Goal: Task Accomplishment & Management: Complete application form

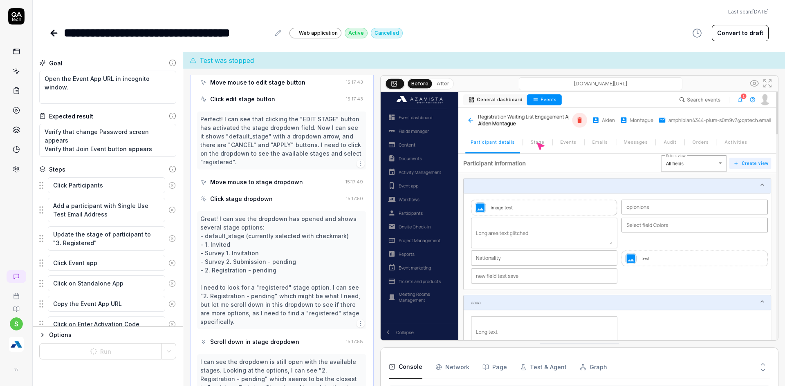
type textarea "*"
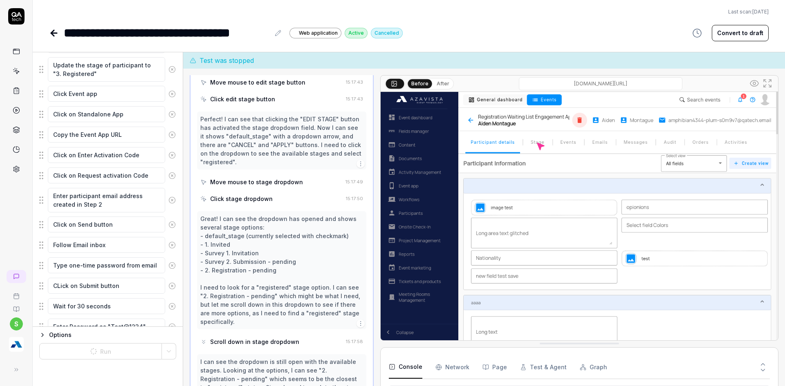
scroll to position [273, 0]
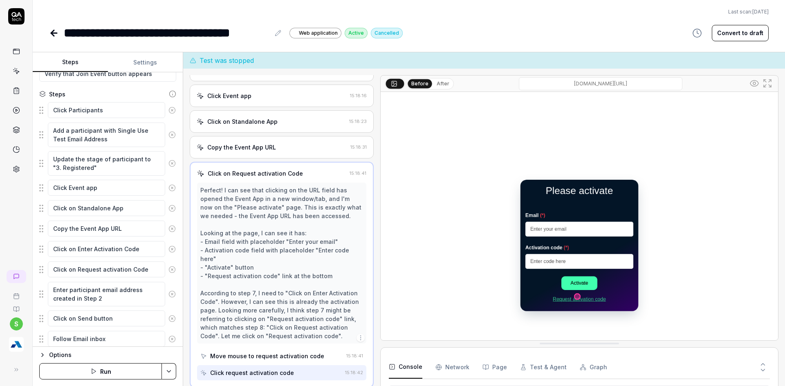
scroll to position [91, 0]
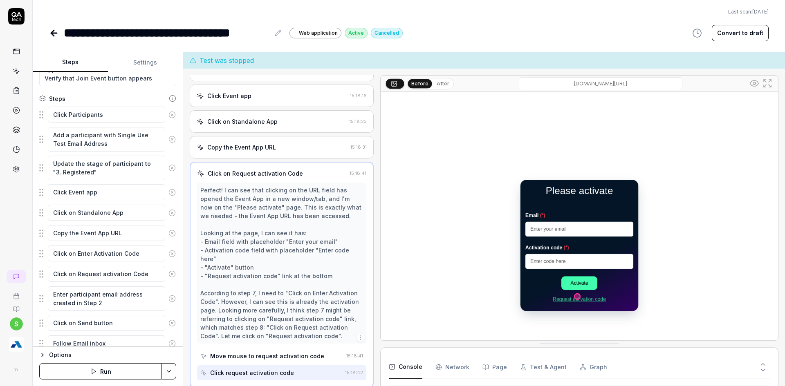
click at [170, 369] on html "**********" at bounding box center [392, 198] width 785 height 396
click at [150, 328] on div "Run w. Dependencies" at bounding box center [138, 333] width 83 height 18
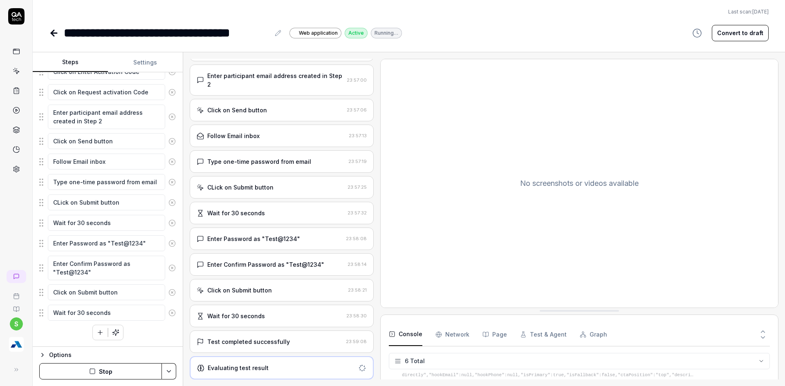
scroll to position [230, 0]
type textarea "*"
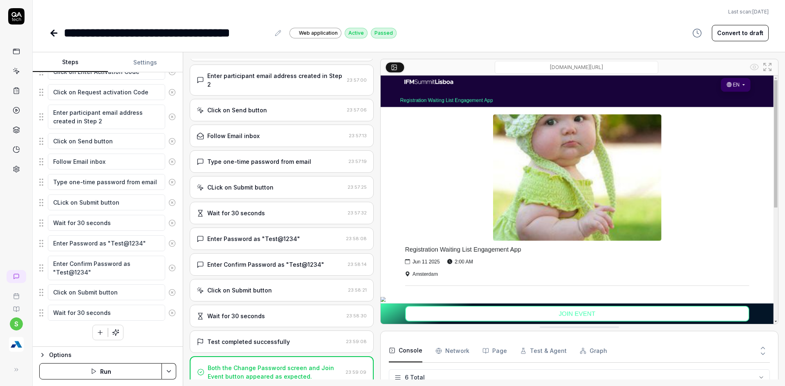
scroll to position [386, 0]
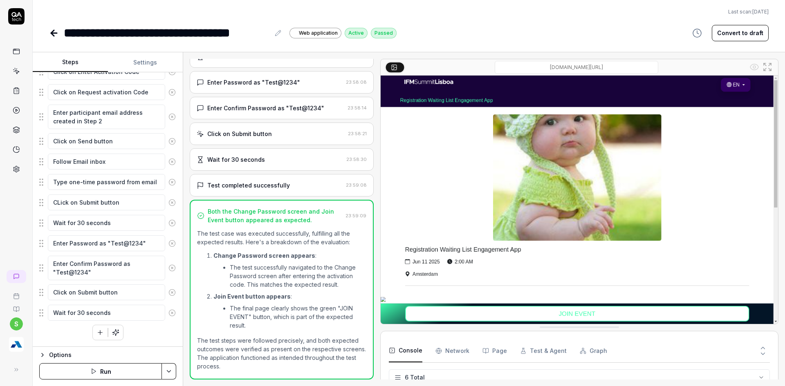
click at [532, 71] on input "[DOMAIN_NAME][URL]" at bounding box center [577, 67] width 164 height 13
click at [533, 72] on input "[DOMAIN_NAME][URL]" at bounding box center [577, 67] width 164 height 13
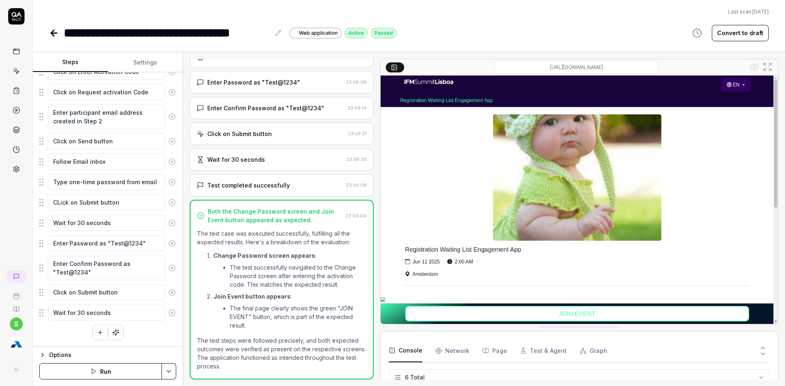
click at [533, 72] on input "[DOMAIN_NAME][URL]" at bounding box center [577, 67] width 164 height 13
click at [56, 36] on icon at bounding box center [54, 33] width 10 height 10
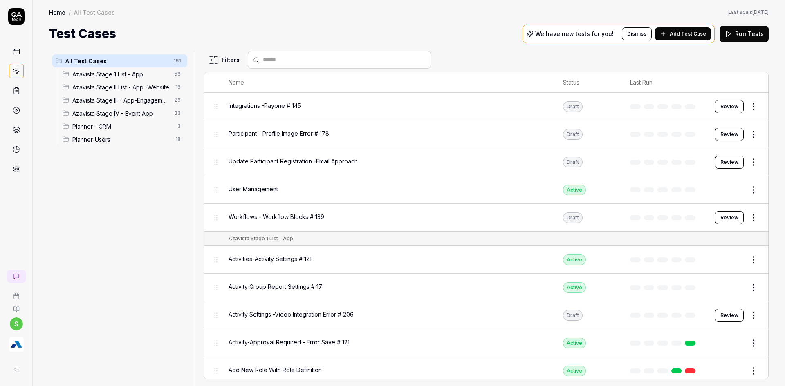
click at [116, 113] on span "Azavista Stage IV - Event App" at bounding box center [120, 113] width 97 height 9
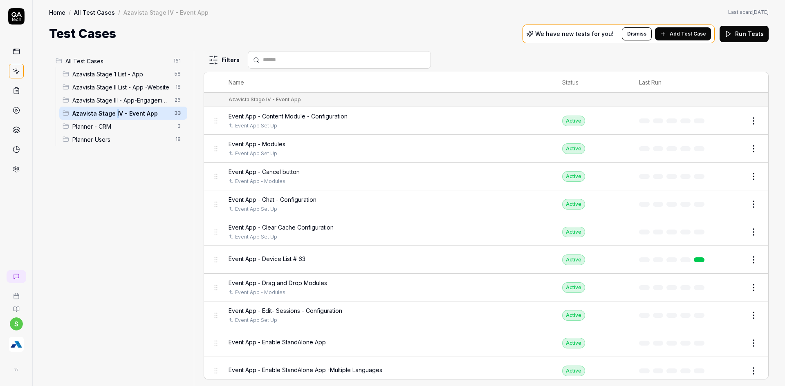
click at [666, 31] on icon at bounding box center [663, 34] width 7 height 7
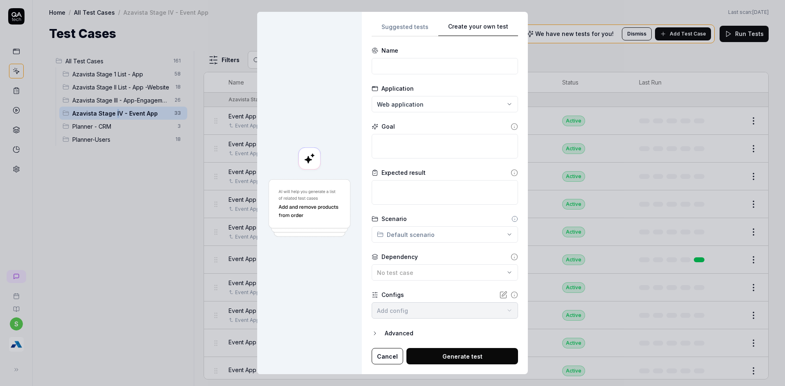
click at [420, 186] on div "Suggested tests Create your own test Name Application Web application Goal Expe…" at bounding box center [445, 194] width 146 height 344
click at [408, 69] on input at bounding box center [445, 66] width 146 height 16
click at [391, 52] on div "Name" at bounding box center [390, 50] width 17 height 9
click at [392, 52] on div "Name" at bounding box center [390, 50] width 17 height 9
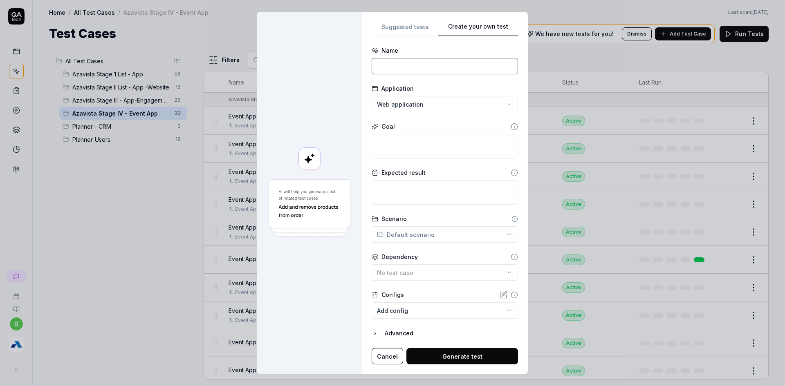
click at [390, 72] on input at bounding box center [445, 66] width 146 height 16
click at [440, 67] on input "Event App -" at bounding box center [445, 66] width 146 height 16
drag, startPoint x: 452, startPoint y: 65, endPoint x: 452, endPoint y: 71, distance: 5.7
click at [453, 69] on input "Event App -" at bounding box center [445, 66] width 146 height 16
click at [452, 71] on input "Event App -" at bounding box center [445, 66] width 146 height 16
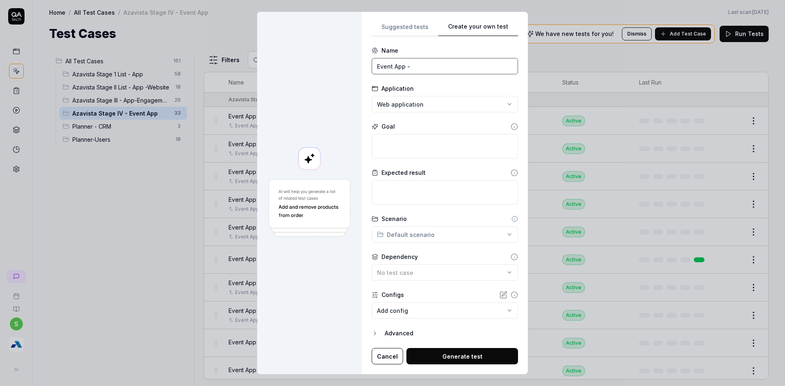
click at [433, 68] on input "Event App -" at bounding box center [445, 66] width 146 height 16
click at [427, 68] on input "Event App -" at bounding box center [445, 66] width 146 height 16
type input "Event App - Join Event"
click at [392, 150] on textarea at bounding box center [445, 146] width 146 height 25
click at [449, 74] on input "Event App - Join Event" at bounding box center [445, 66] width 146 height 16
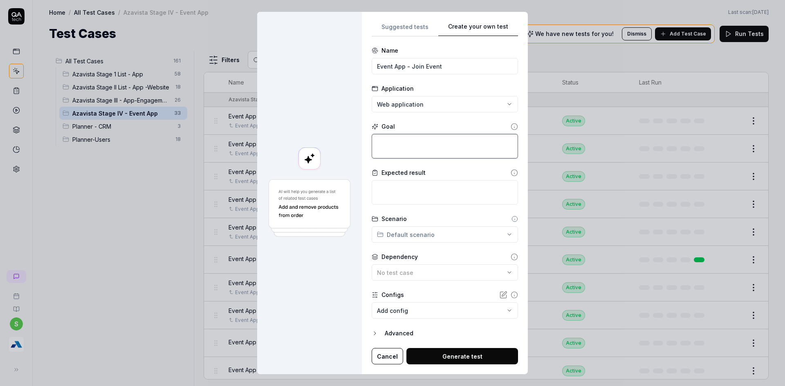
click at [395, 157] on textarea at bounding box center [445, 146] width 146 height 25
click at [448, 185] on textarea at bounding box center [445, 192] width 146 height 25
click at [382, 142] on textarea at bounding box center [445, 146] width 146 height 25
click at [402, 139] on textarea at bounding box center [445, 146] width 146 height 25
click at [410, 27] on div "**********" at bounding box center [392, 193] width 785 height 386
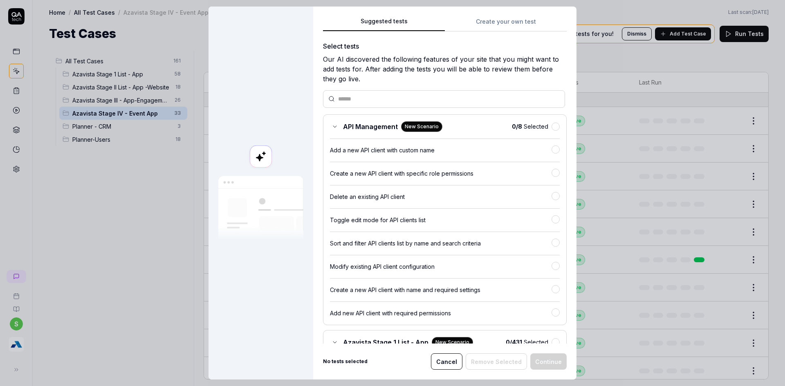
click at [509, 15] on div "Suggested tests Create your own test Select tests Our AI discovered the followi…" at bounding box center [444, 193] width 263 height 373
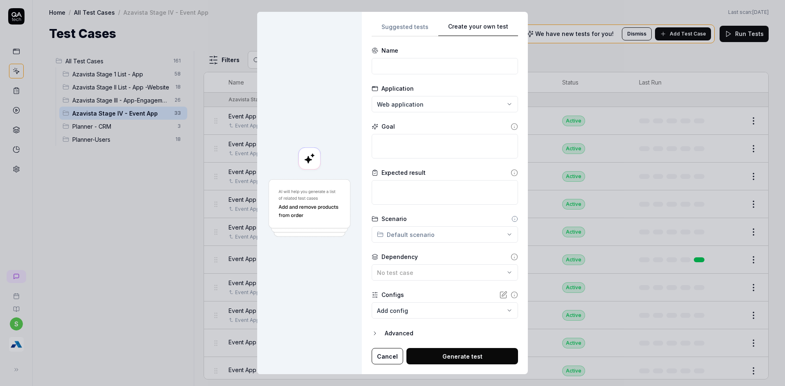
click at [493, 28] on button "Create your own test" at bounding box center [478, 29] width 80 height 15
click at [385, 61] on input at bounding box center [445, 66] width 146 height 16
type input "Event App - [PERSON_NAME]"
type textarea "*"
type textarea "C"
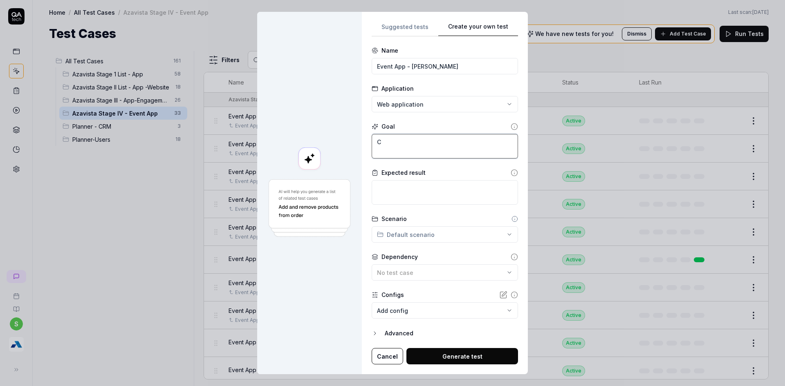
type textarea "*"
type textarea "Cl"
type textarea "*"
type textarea "Cli"
type textarea "*"
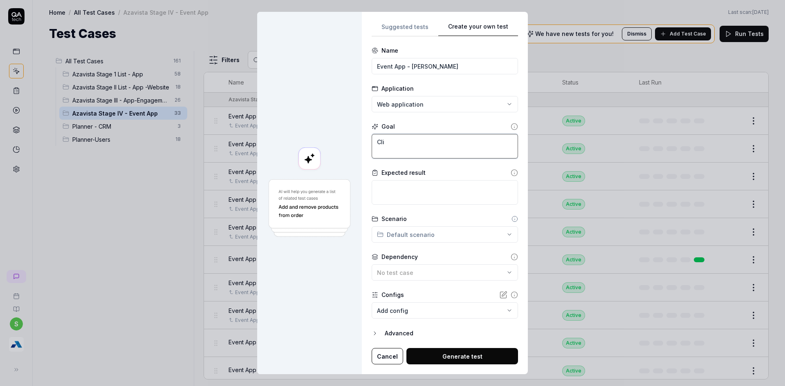
type textarea "Clic"
type textarea "*"
type textarea "Click"
type textarea "*"
type textarea "Click"
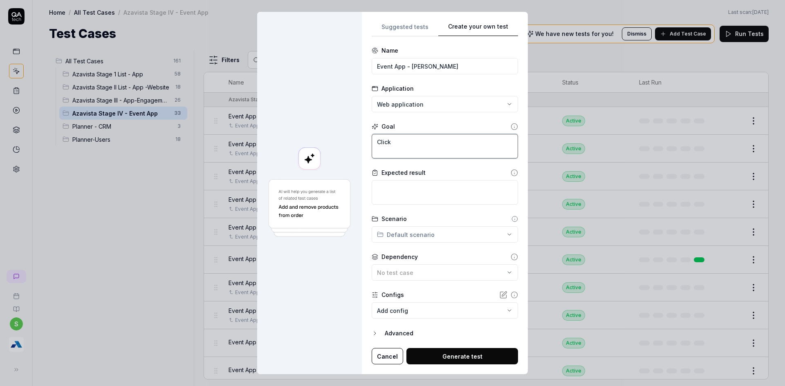
type textarea "*"
type textarea "Click o"
type textarea "*"
type textarea "Click on"
type textarea "*"
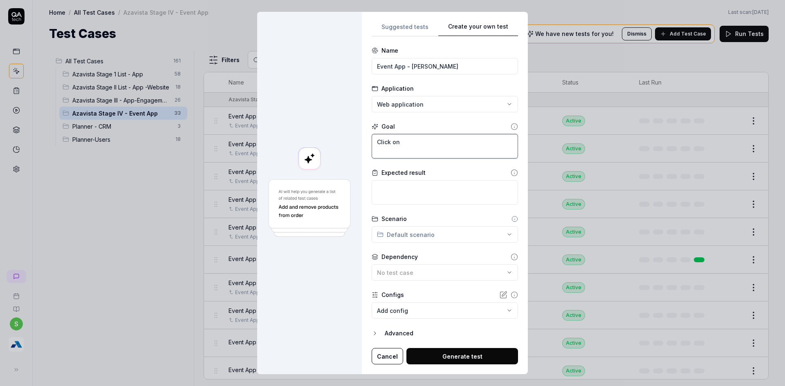
type textarea "Click on"
type textarea "*"
type textarea "Click on J"
type textarea "*"
type textarea "Click on Jo"
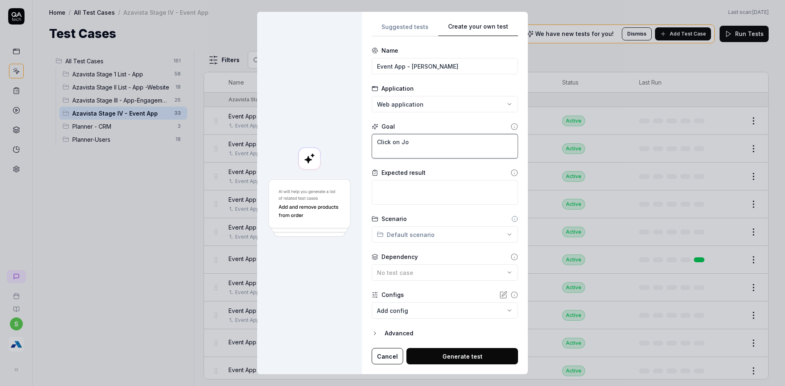
type textarea "*"
type textarea "Click on Joi"
type textarea "*"
type textarea "Click on Join"
type textarea "*"
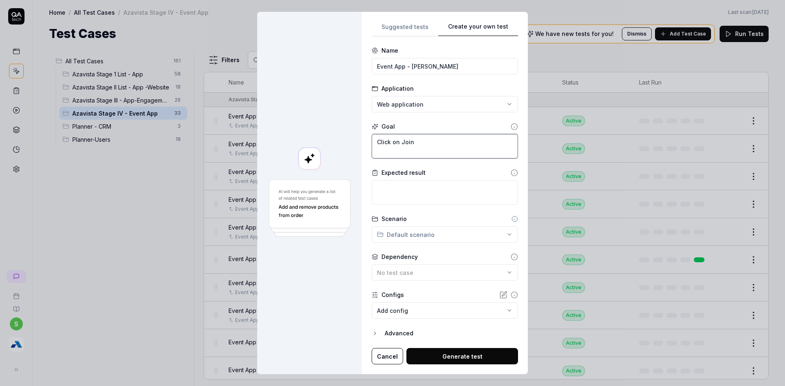
type textarea "Click on Join"
type textarea "*"
type textarea "Click on Join Ev"
type textarea "*"
type textarea "Click on Join Eve"
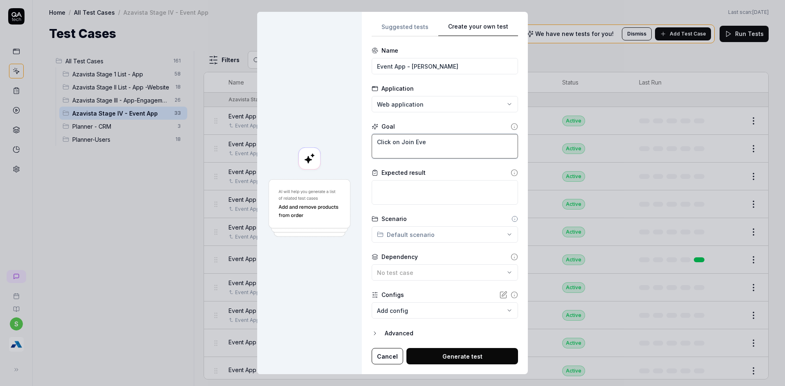
type textarea "*"
type textarea "Click on Join Even"
type textarea "*"
type textarea "Click on Join Event"
click at [402, 202] on textarea at bounding box center [445, 192] width 146 height 25
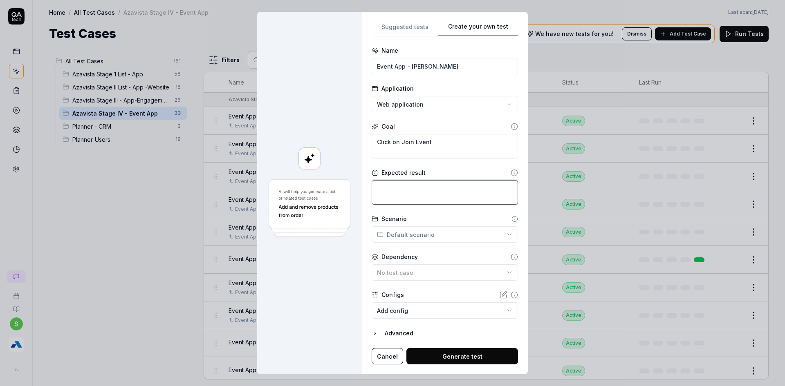
type textarea "*"
type textarea "V"
type textarea "*"
type textarea "Ve"
type textarea "*"
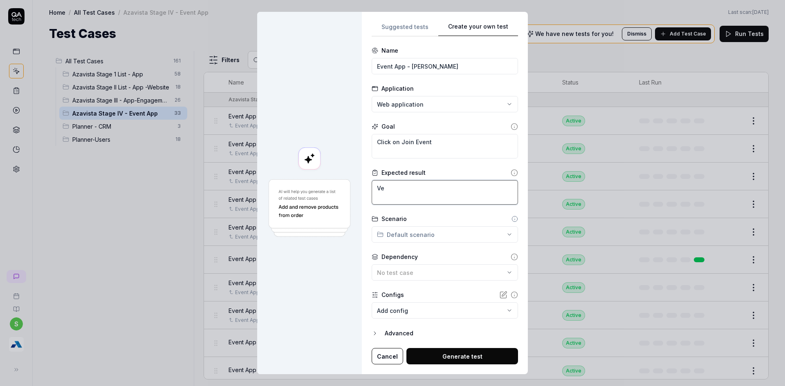
type textarea "Ver"
type textarea "*"
type textarea "Veri"
type textarea "*"
type textarea "Verif"
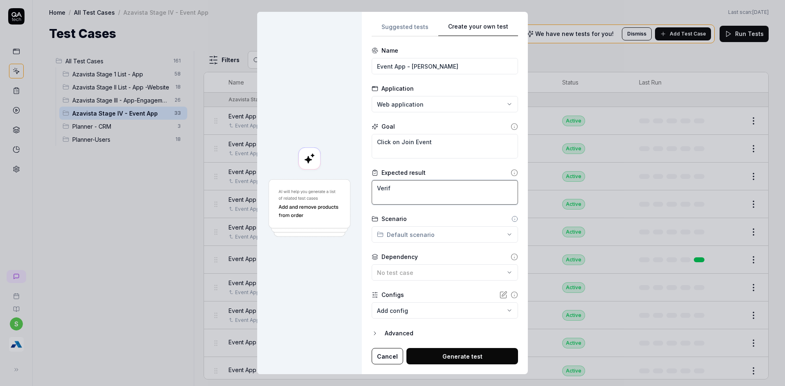
type textarea "*"
type textarea "Verify"
type textarea "*"
type textarea "Verify"
type textarea "*"
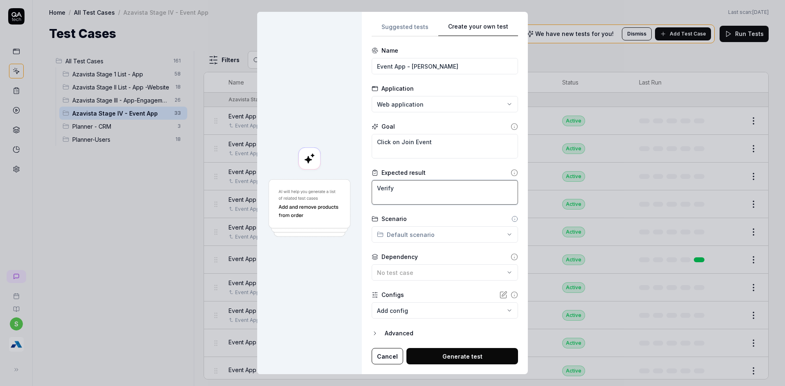
type textarea "Verify t"
type textarea "*"
type textarea "Verify th"
type textarea "*"
type textarea "Verify that"
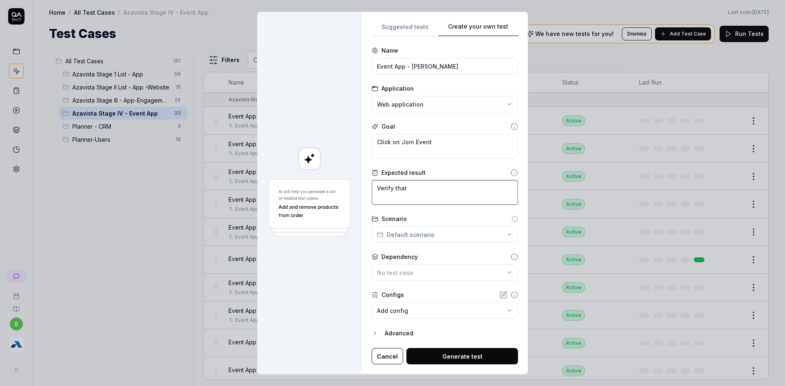
type textarea "*"
type textarea "Verify that"
type textarea "*"
type textarea "Verify that u"
type textarea "*"
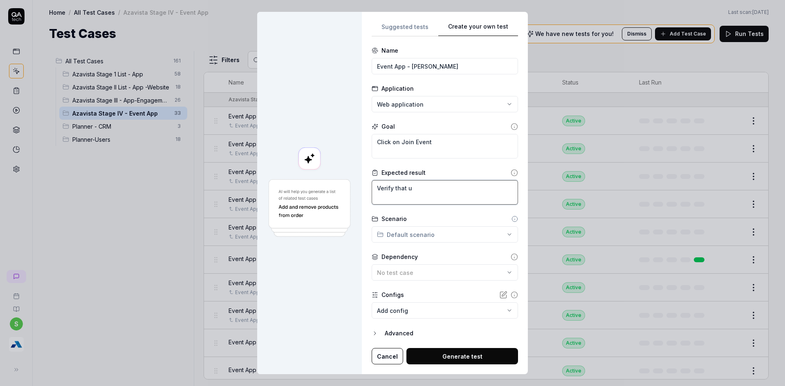
type textarea "Verify that us"
type textarea "*"
type textarea "Verify that use"
type textarea "*"
type textarea "Verify that user"
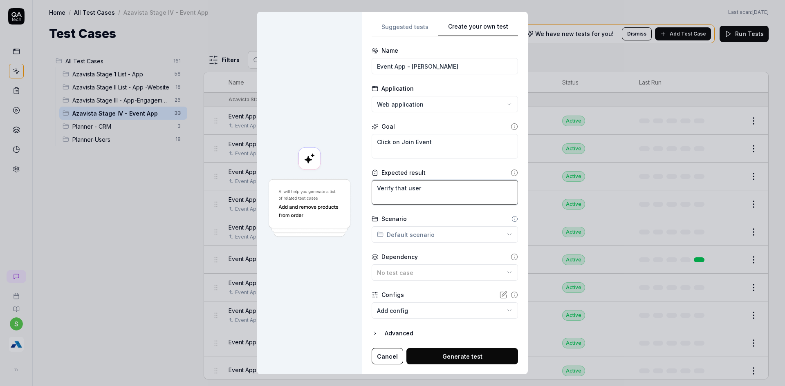
type textarea "*"
type textarea "Verify that user i"
type textarea "*"
type textarea "Verify that user is"
type textarea "*"
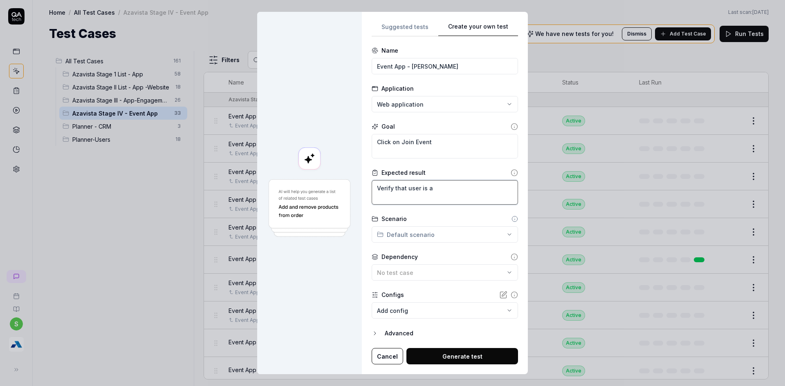
type textarea "Verify that user is ab"
type textarea "*"
type textarea "Verify that user is abl"
type textarea "*"
type textarea "Verify that user is able"
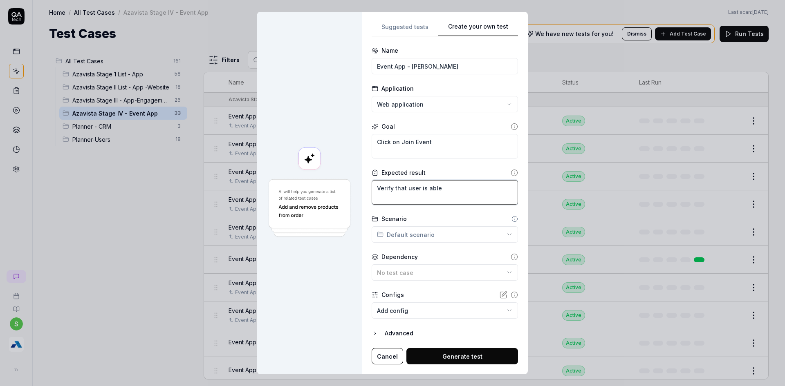
type textarea "*"
type textarea "Verify that user is able"
type textarea "*"
type textarea "Verify that user is able t"
type textarea "*"
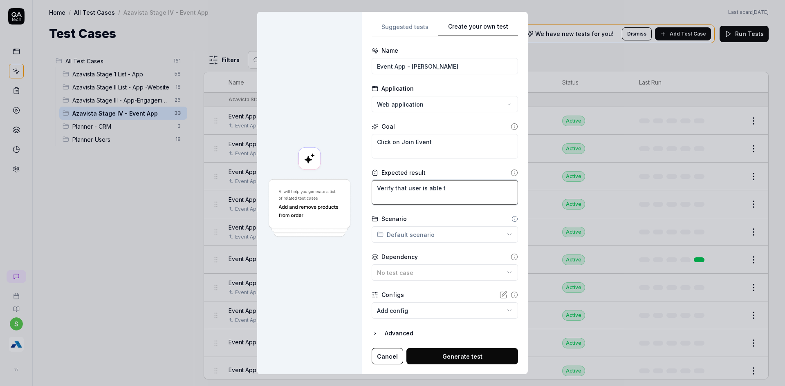
type textarea "Verify that user is able to"
type textarea "*"
type textarea "Verify that user is able to"
type textarea "*"
type textarea "Verify that user is able to j"
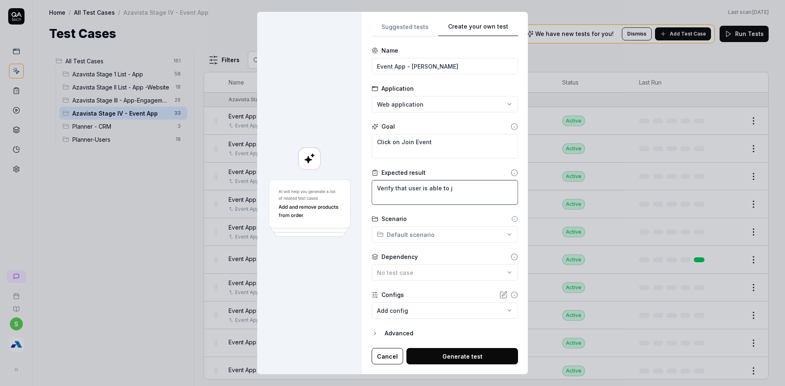
type textarea "*"
type textarea "Verify that user is able to jo"
type textarea "*"
type textarea "Verify that user is able to joi"
type textarea "*"
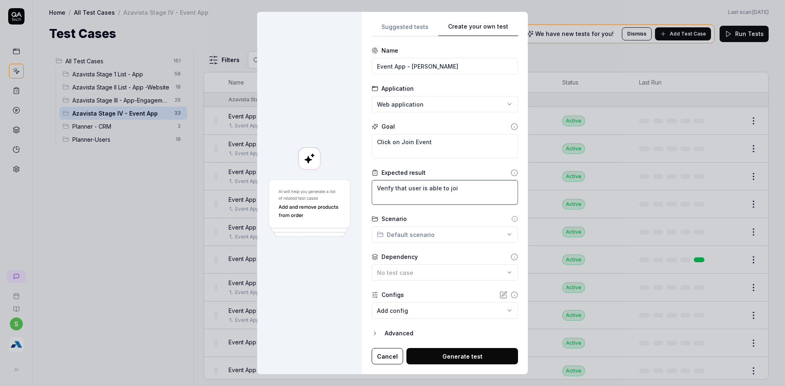
type textarea "Verify that user is able to join"
type textarea "*"
type textarea "Verify that user is able to join"
type textarea "*"
type textarea "Verify that user is able to join t"
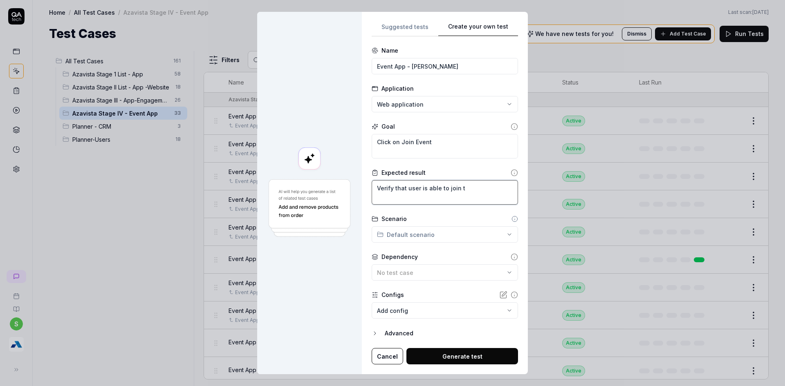
type textarea "*"
type textarea "Verify that user is able to join th"
type textarea "*"
type textarea "Verify that user is able to join the"
type textarea "*"
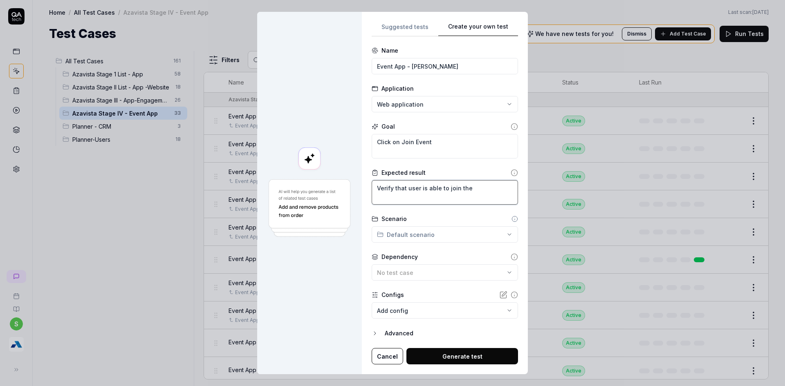
type textarea "Verify that user is able to join the"
type textarea "*"
type textarea "Verify that user is able to join the e"
type textarea "*"
type textarea "Verify that user is able to join the ev"
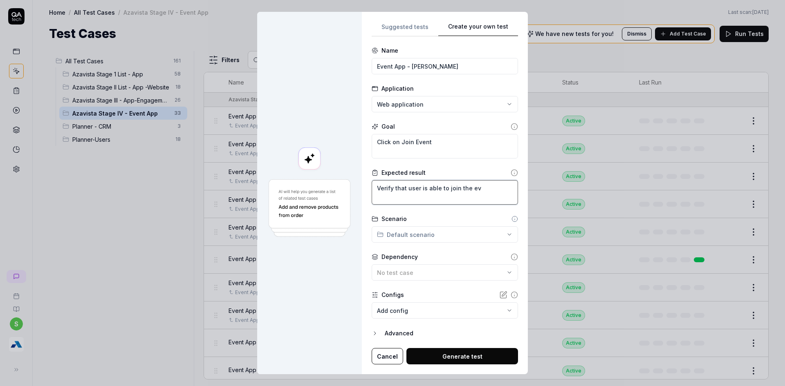
type textarea "*"
type textarea "Verify that user is able to join the eve"
type textarea "*"
type textarea "Verify that user is able to join the even"
type textarea "*"
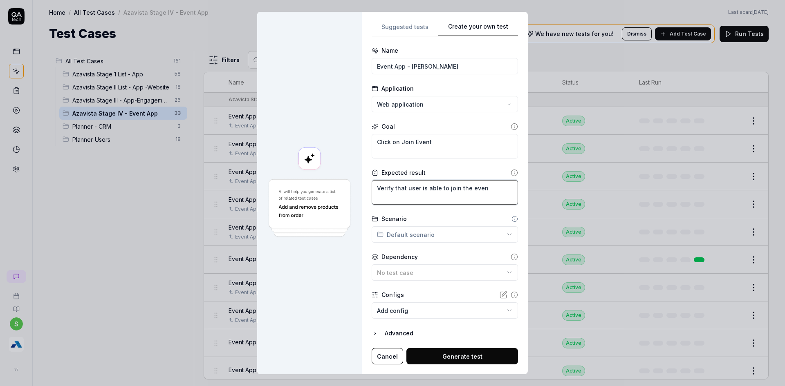
type textarea "Verify that user is able to join the event"
type textarea "*"
type textarea "Verify that user is able to join the event"
type textarea "*"
type textarea "Verify that user is able to join the event s"
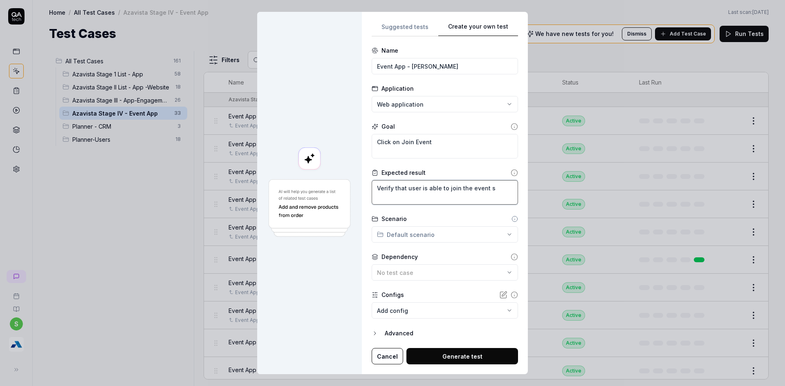
type textarea "*"
type textarea "Verify that user is able to join the event su"
type textarea "*"
type textarea "Verify that user is able to join the event suc"
type textarea "*"
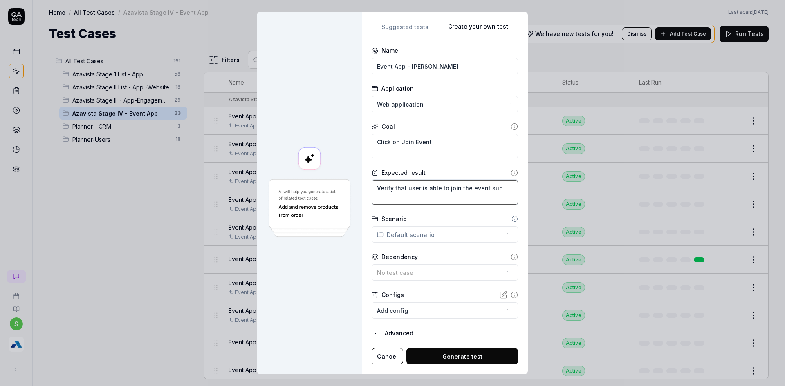
type textarea "Verify that user is able to join the event succ"
type textarea "*"
type textarea "Verify that user is able to join the event succe"
type textarea "*"
type textarea "Verify that user is able to join the event succes"
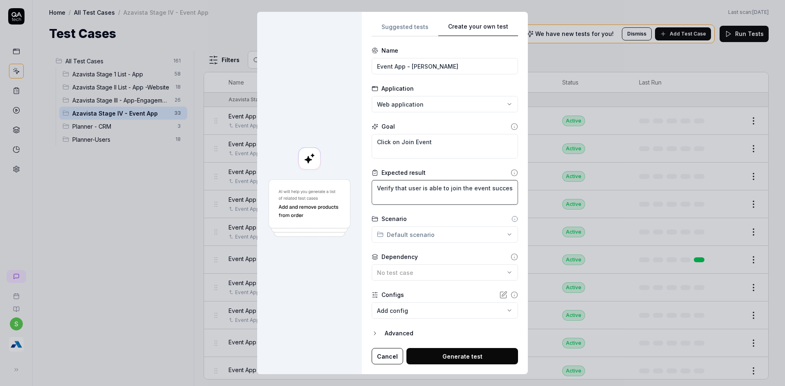
type textarea "*"
type textarea "Verify that user is able to join the event success"
type textarea "*"
type textarea "Verify that user is able to join the event successf"
type textarea "*"
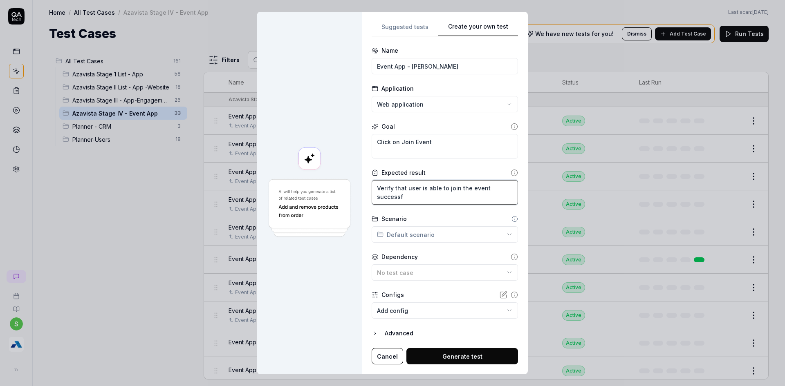
type textarea "Verify that user is able to join the event successfu"
type textarea "*"
type textarea "Verify that user is able to join the event successful"
type textarea "*"
type textarea "Verify that user is able to join the event successfull"
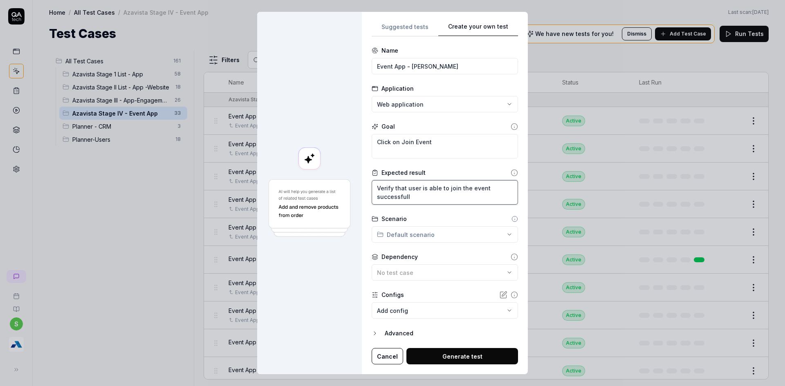
type textarea "*"
type textarea "Verify that user is able to join the event successfully"
type textarea "*"
type textarea "Verify that user is able to join the event successfully."
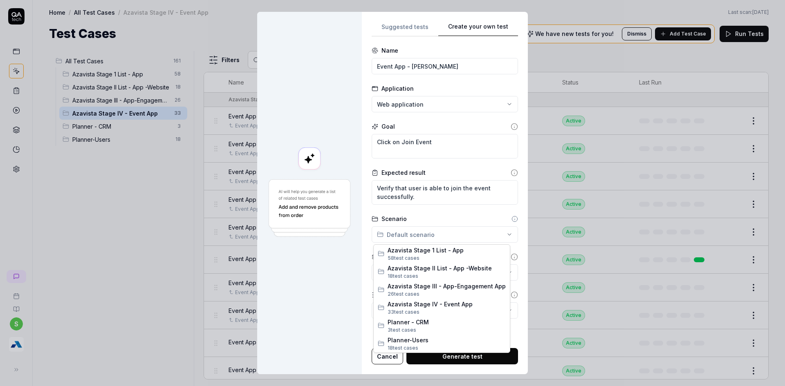
click at [438, 238] on div "**********" at bounding box center [392, 193] width 785 height 386
click at [403, 310] on span "33 test case" at bounding box center [402, 312] width 29 height 6
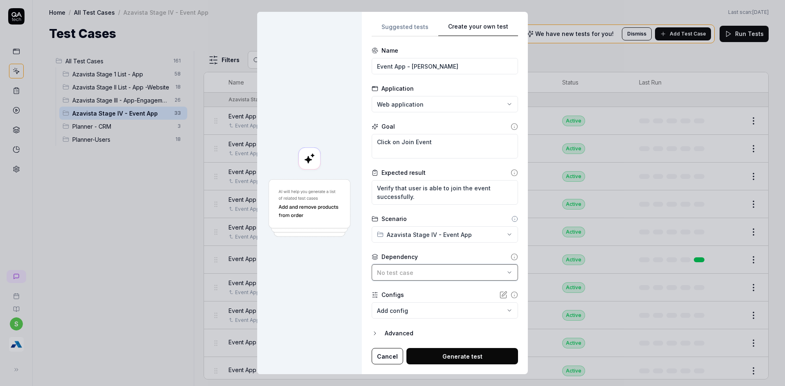
click at [425, 266] on button "No test case" at bounding box center [445, 273] width 146 height 16
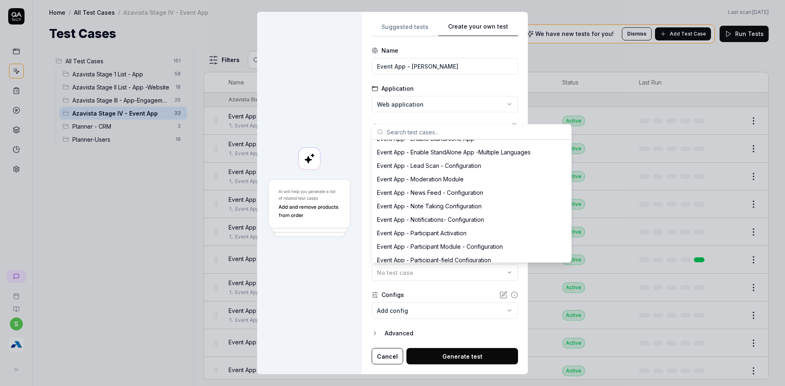
scroll to position [1648, 0]
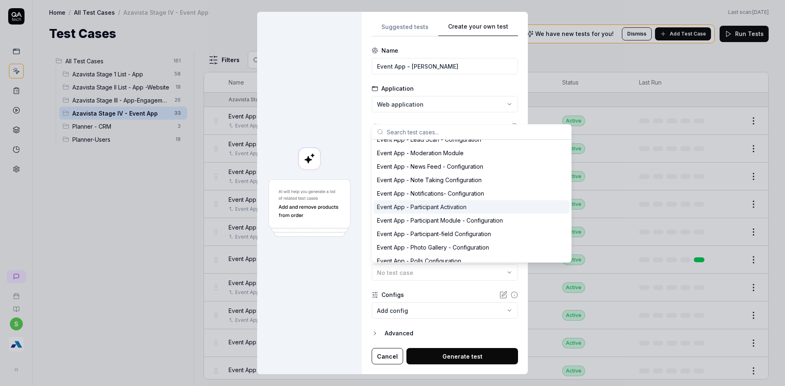
click at [482, 207] on div "Event App - Participant Activation" at bounding box center [472, 206] width 196 height 13
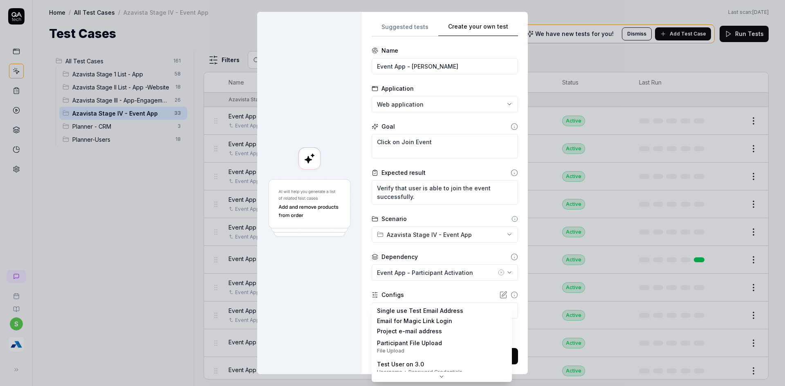
click at [411, 312] on body "s Home / All Test Cases / Azavista Stage IV - Event App Home / All Test Cases /…" at bounding box center [392, 198] width 785 height 396
click at [355, 328] on div "**********" at bounding box center [392, 193] width 785 height 386
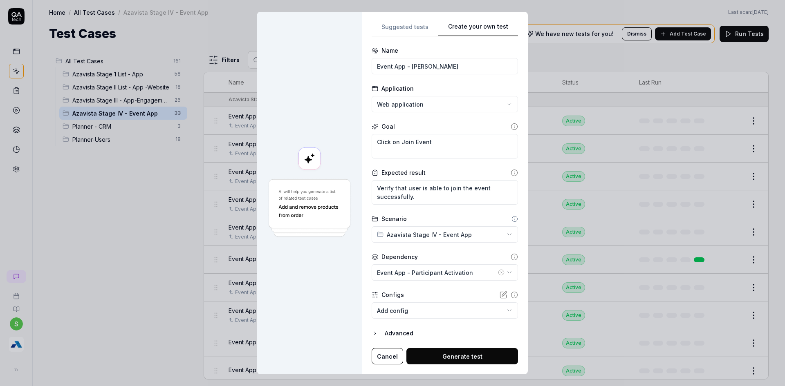
click at [447, 349] on button "Generate test" at bounding box center [462, 356] width 112 height 16
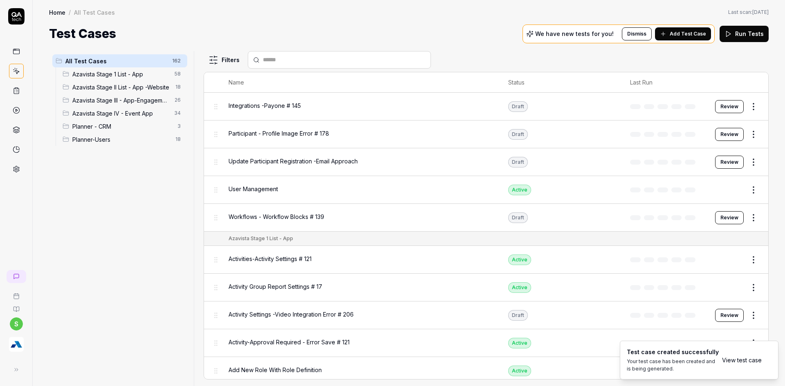
click at [750, 362] on link "View test case" at bounding box center [742, 360] width 40 height 9
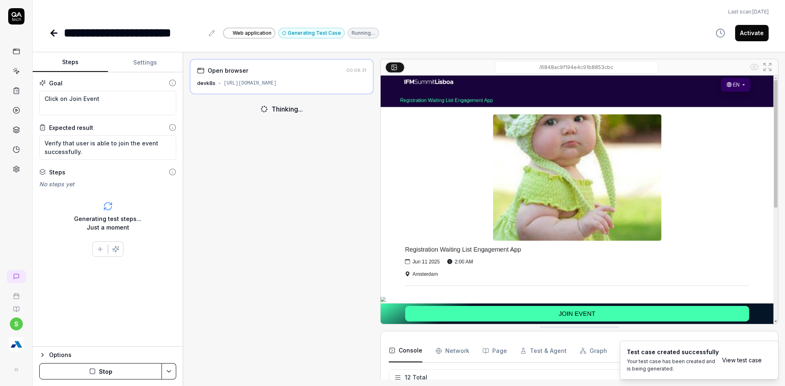
type textarea "*"
click at [215, 34] on button at bounding box center [212, 33] width 10 height 10
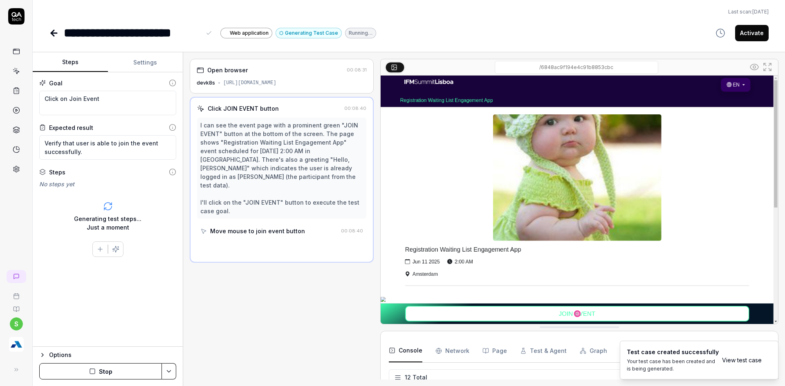
scroll to position [156, 0]
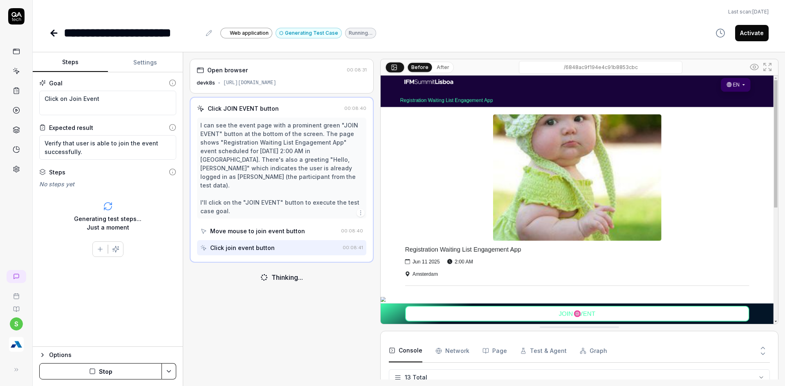
click at [117, 370] on button "Stop" at bounding box center [100, 372] width 123 height 16
click at [94, 214] on div "Goal Click on Join Event Expected result Verify that user is able to join the e…" at bounding box center [108, 209] width 150 height 275
click at [99, 206] on icon "button" at bounding box center [100, 202] width 7 height 7
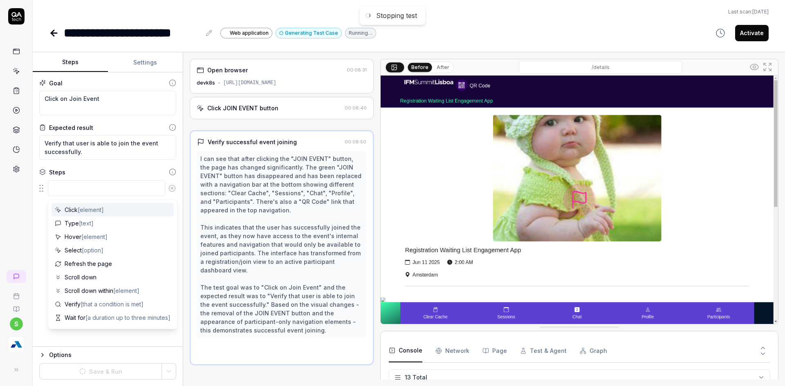
scroll to position [0, 0]
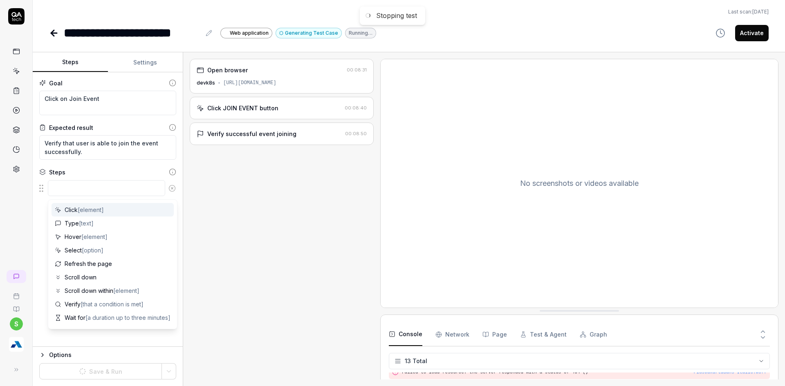
click at [75, 191] on textarea at bounding box center [106, 188] width 117 height 16
type textarea "*"
type textarea "C"
type textarea "*"
type textarea "Cl"
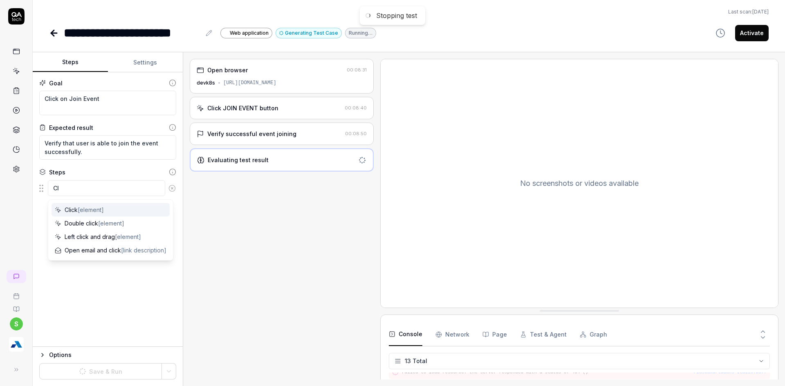
type textarea "*"
type textarea "Cli"
type textarea "*"
type textarea "Clic"
type textarea "*"
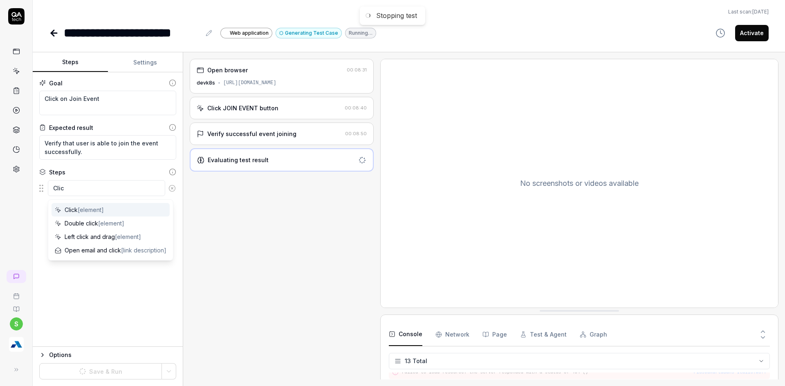
type textarea "Click"
type textarea "*"
type textarea "Click"
type textarea "*"
type textarea "Click o"
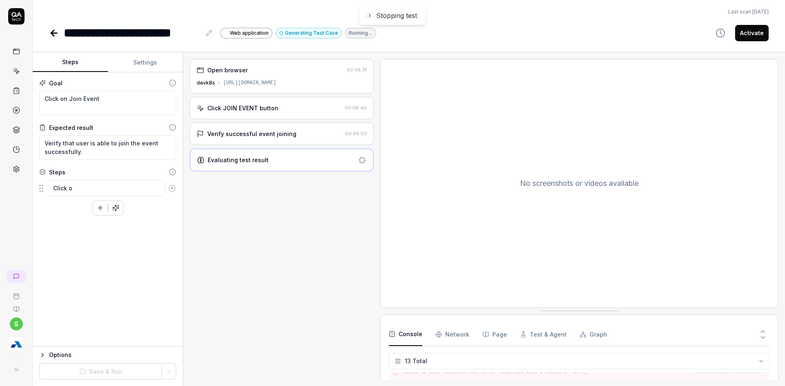
type textarea "*"
type textarea "Click on"
type textarea "*"
type textarea "Click on"
type textarea "*"
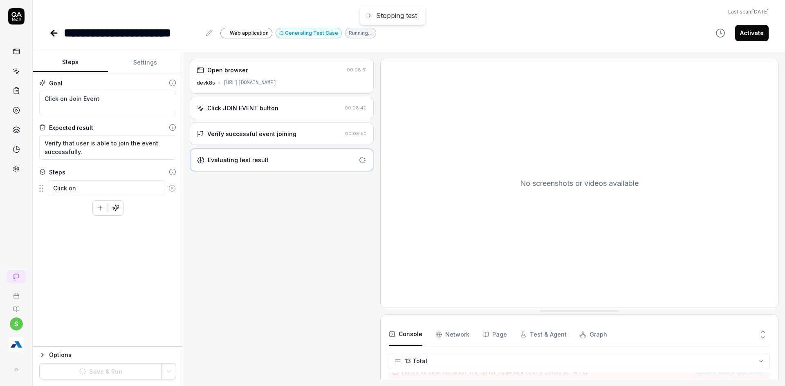
type textarea "Click on J"
type textarea "*"
type textarea "Click on Jo"
type textarea "*"
type textarea "Click on Joi"
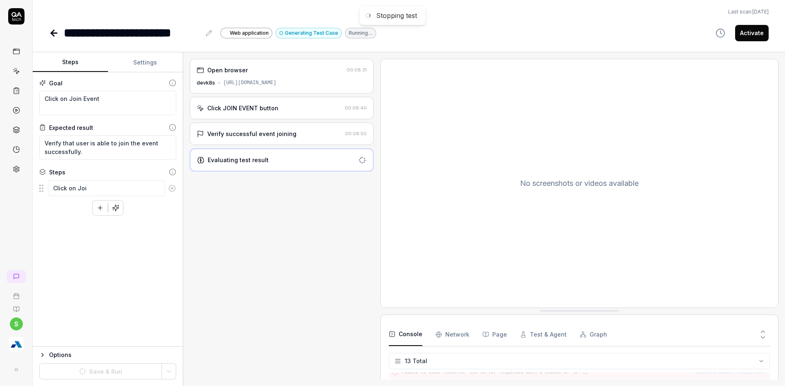
type textarea "*"
type textarea "Click on Join"
type textarea "*"
type textarea "Click on Join Ev"
type textarea "*"
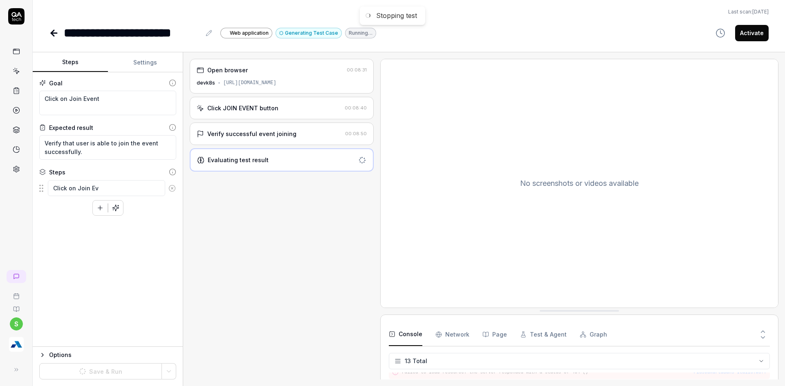
type textarea "Click on Join Eve"
type textarea "*"
type textarea "Click on Join Even"
type textarea "*"
type textarea "Click on Join Event"
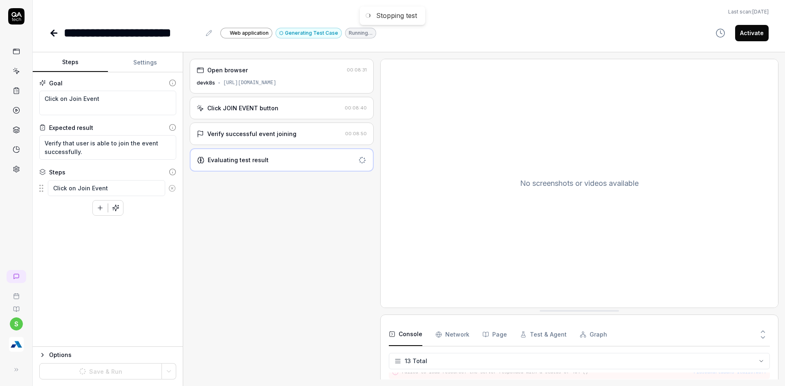
click at [140, 65] on button "Settings" at bounding box center [145, 63] width 75 height 20
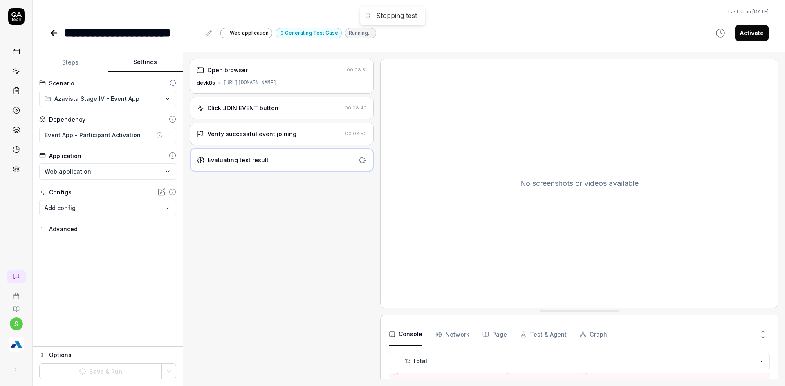
click at [49, 67] on button "Steps" at bounding box center [70, 63] width 75 height 20
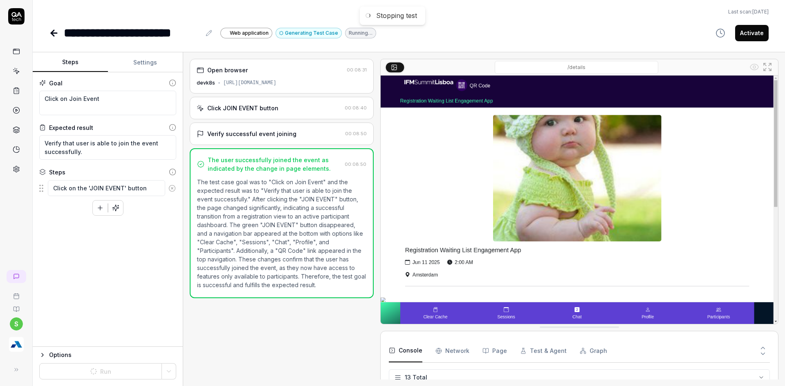
click at [415, 216] on img at bounding box center [580, 200] width 398 height 249
type textarea "*"
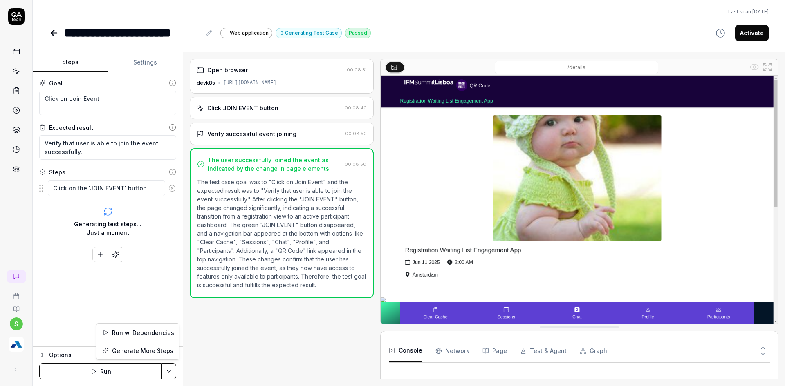
click at [174, 371] on html "**********" at bounding box center [392, 198] width 785 height 396
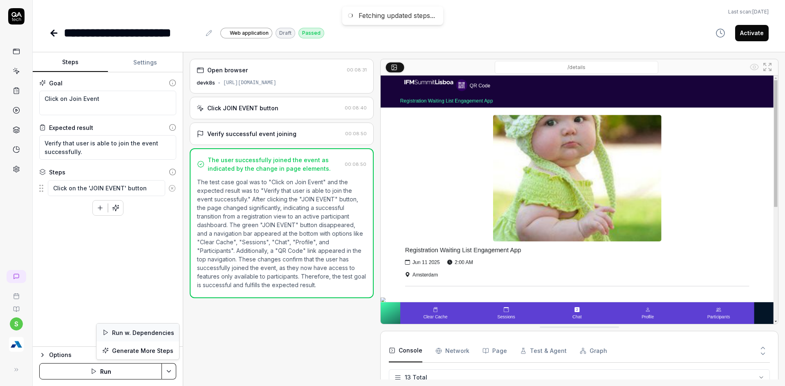
click at [140, 331] on div "Run w. Dependencies" at bounding box center [138, 333] width 83 height 18
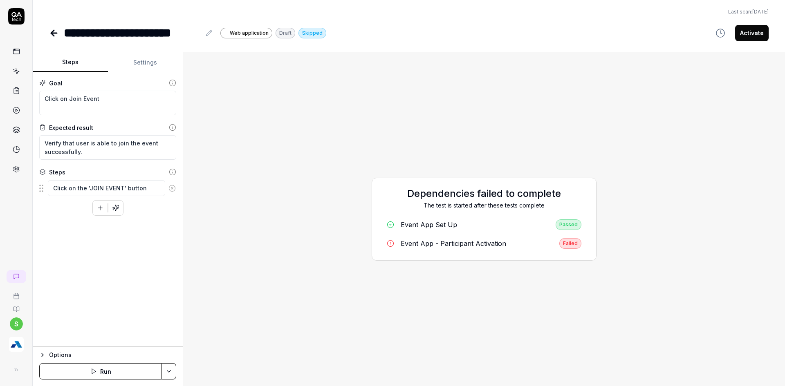
click at [456, 239] on div "Event App - Participant Activation" at bounding box center [454, 244] width 106 height 10
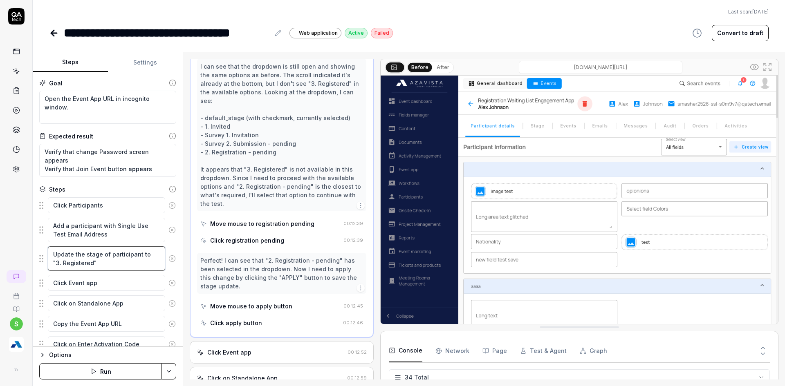
scroll to position [503, 0]
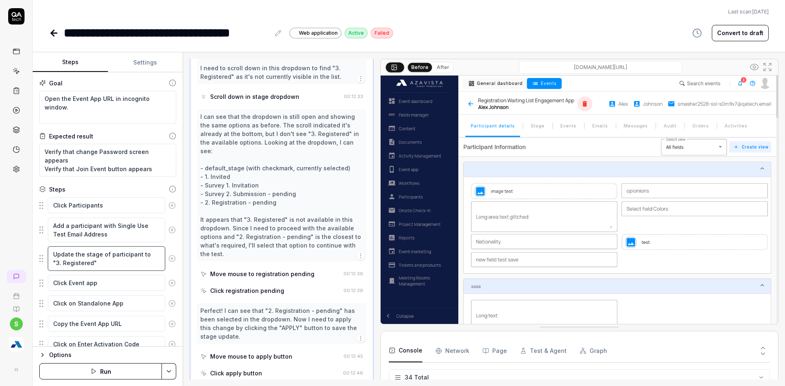
drag, startPoint x: 57, startPoint y: 258, endPoint x: 91, endPoint y: 263, distance: 34.7
click at [91, 263] on textarea "Update the stage of participant to "3. Registered"" at bounding box center [106, 259] width 117 height 25
drag, startPoint x: 96, startPoint y: 263, endPoint x: 55, endPoint y: 255, distance: 41.7
click at [53, 254] on textarea "Update the stage of participant to "3. Registered"" at bounding box center [106, 259] width 117 height 25
type textarea "*"
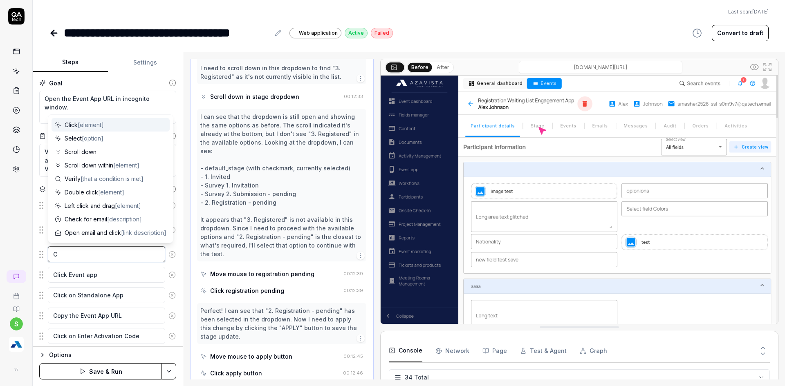
type textarea "CL"
type textarea "*"
type textarea "CLi"
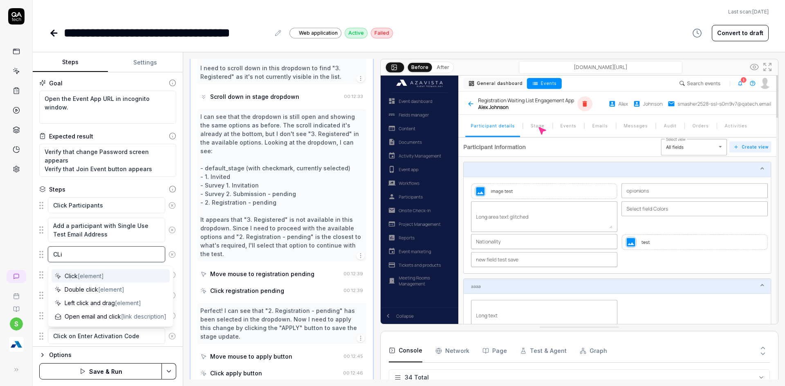
type textarea "*"
type textarea "CLic"
type textarea "*"
type textarea "CLick"
type textarea "*"
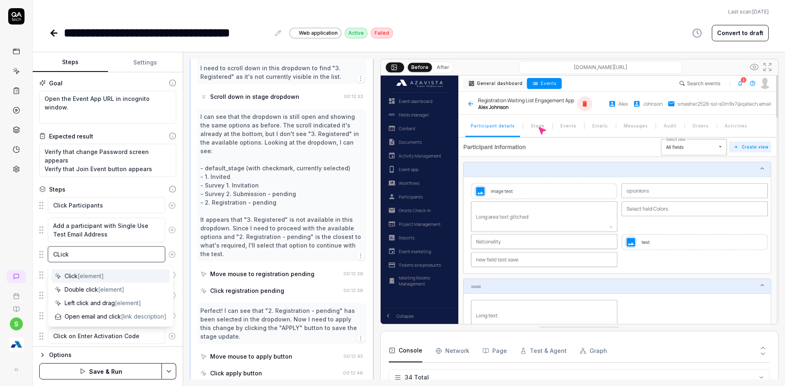
type textarea "CLick o"
type textarea "*"
type textarea "CLick on"
type textarea "*"
type textarea "CLick on"
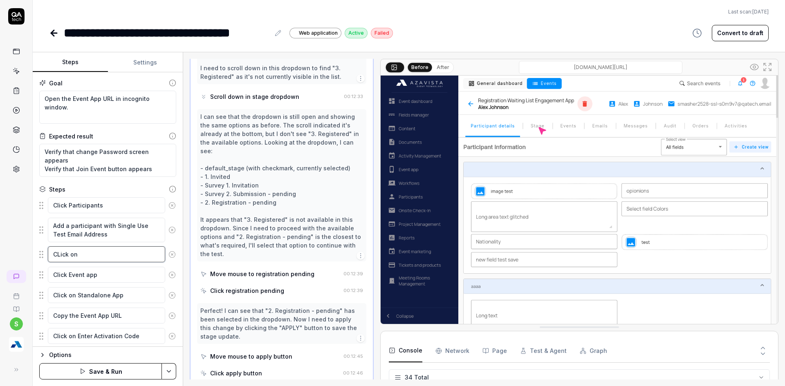
type textarea "*"
type textarea "CLick on S"
type textarea "*"
type textarea "CLick on St"
type textarea "*"
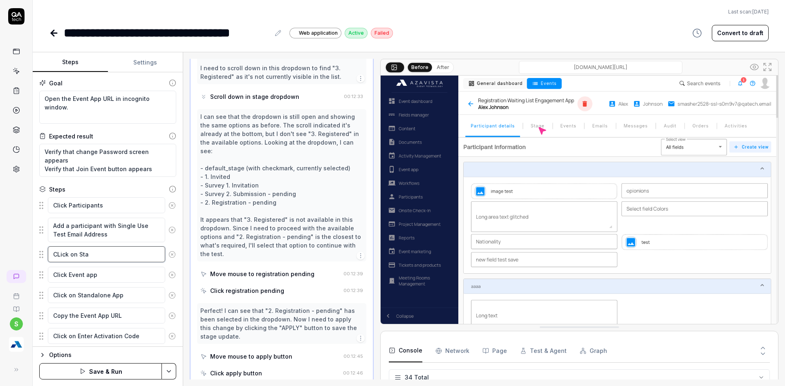
type textarea "CLick on Stag"
type textarea "*"
type textarea "CLick on Stage"
type textarea "*"
type textarea "CLick on Stage"
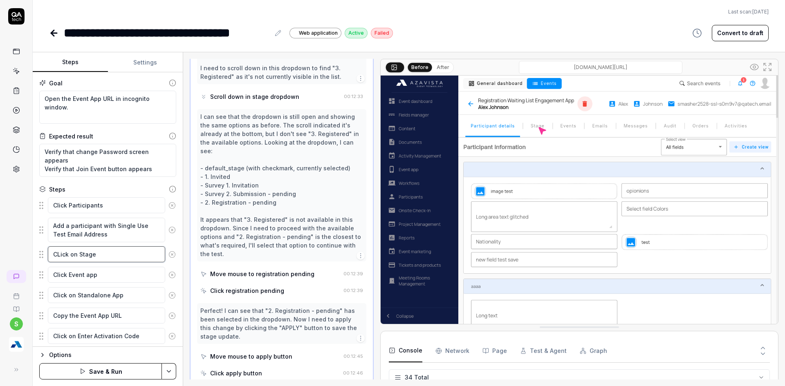
type textarea "*"
type textarea "CLick on Stage t"
type textarea "*"
type textarea "CLick on Stage ta"
type textarea "*"
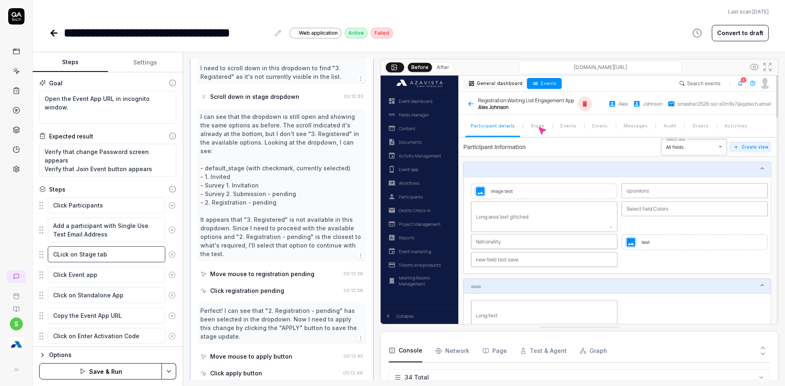
type textarea "CLick on Stage tab"
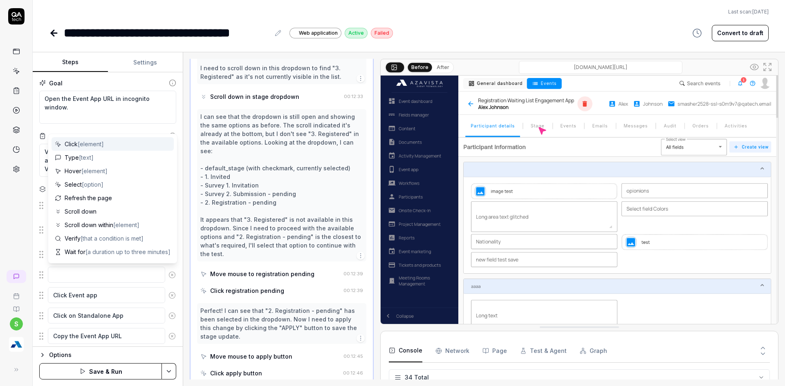
type textarea "*"
type textarea "E"
type textarea "*"
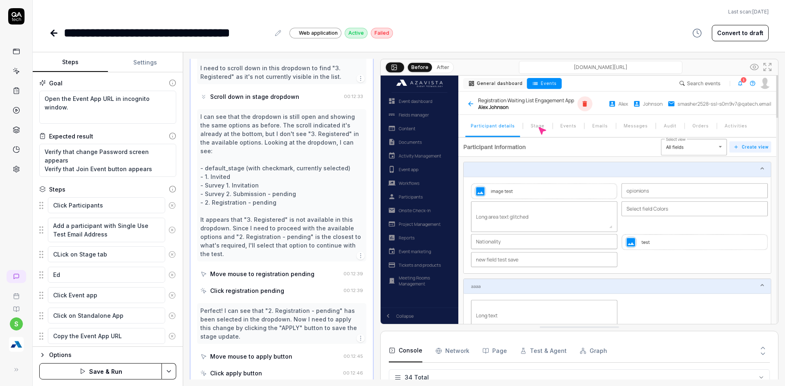
type textarea "Edi"
type textarea "*"
type textarea "Edit"
type textarea "*"
type textarea "Edi"
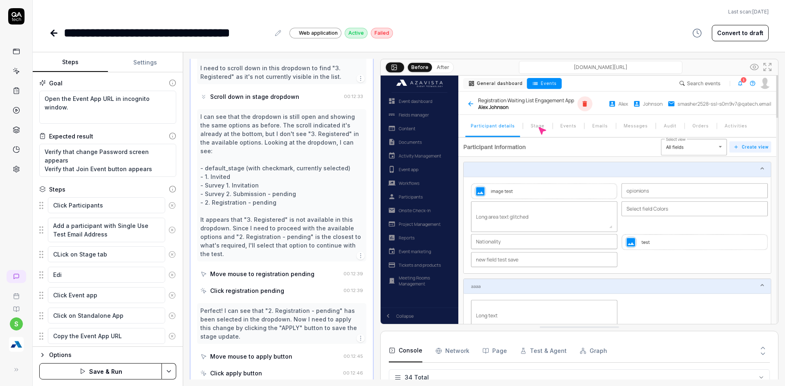
type textarea "*"
type textarea "Ed"
type textarea "*"
type textarea "E"
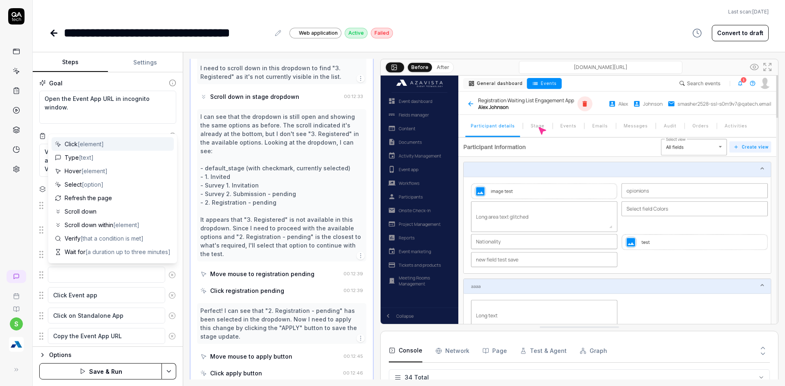
type textarea "*"
type textarea "Cl"
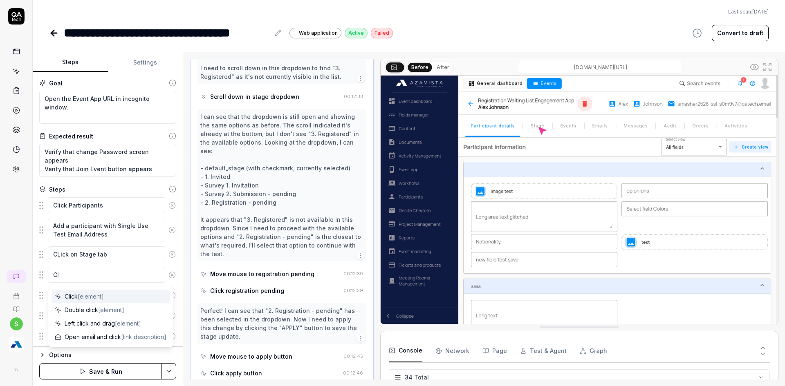
type textarea "*"
type textarea "Clic"
type textarea "*"
type textarea "Click"
type textarea "*"
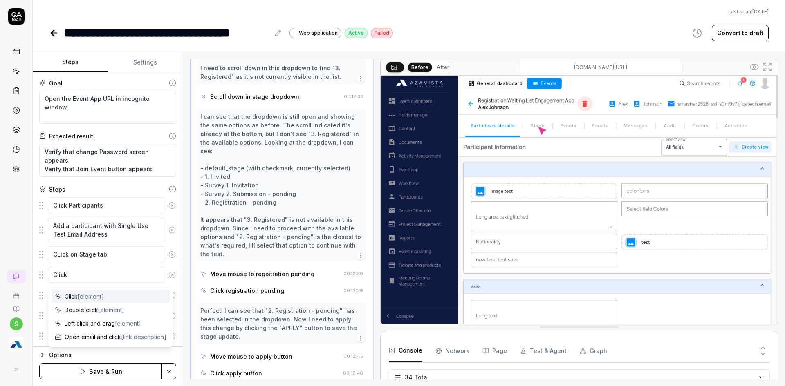
type textarea "Click"
type textarea "*"
type textarea "Click o"
type textarea "*"
type textarea "Click on"
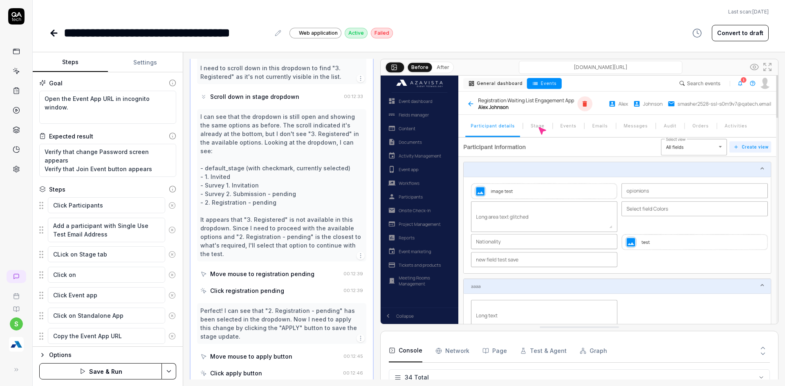
type textarea "*"
type textarea "Click on"
type textarea "*"
type textarea "Click on E"
type textarea "*"
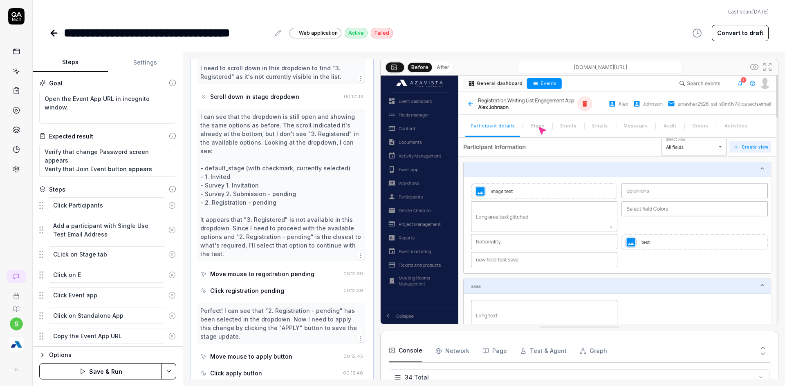
type textarea "Click on Ed"
type textarea "*"
type textarea "Click on Edi"
type textarea "*"
type textarea "Click on Edit"
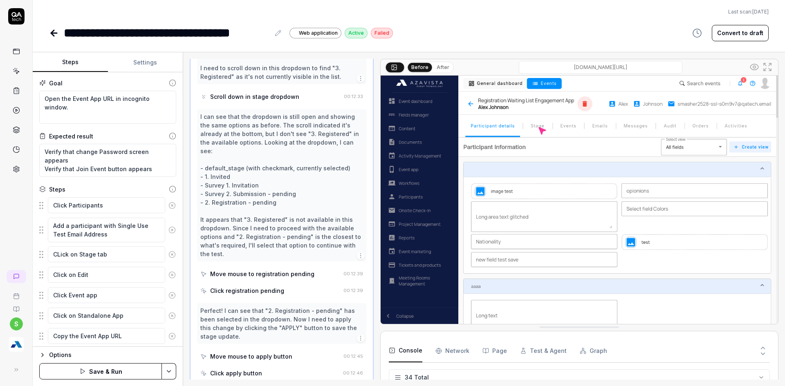
type textarea "*"
type textarea "Click on Edit"
type textarea "*"
type textarea "Click on Edit S"
type textarea "*"
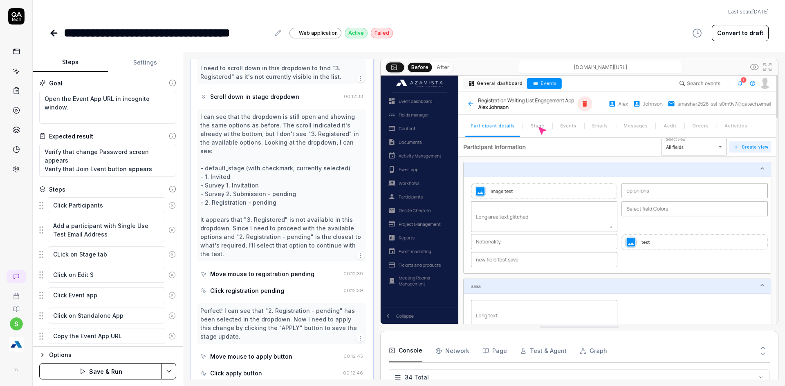
type textarea "Click on Edit St"
type textarea "*"
type textarea "Click on Edit Sta"
type textarea "*"
type textarea "Click on Edit Stag"
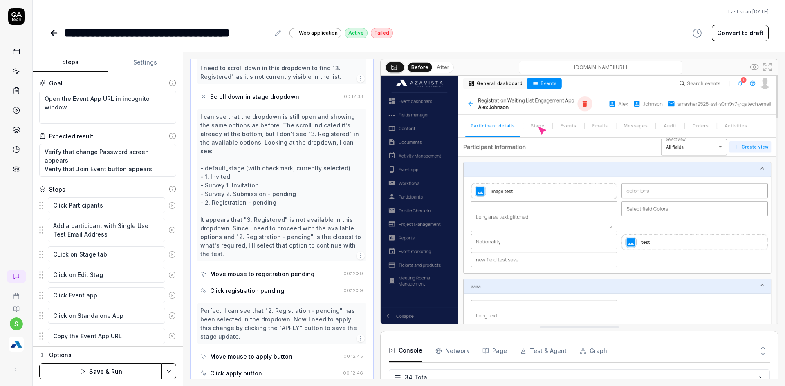
type textarea "*"
type textarea "Click on Edit Stage"
type textarea "*"
type textarea "Click on Edit Stage"
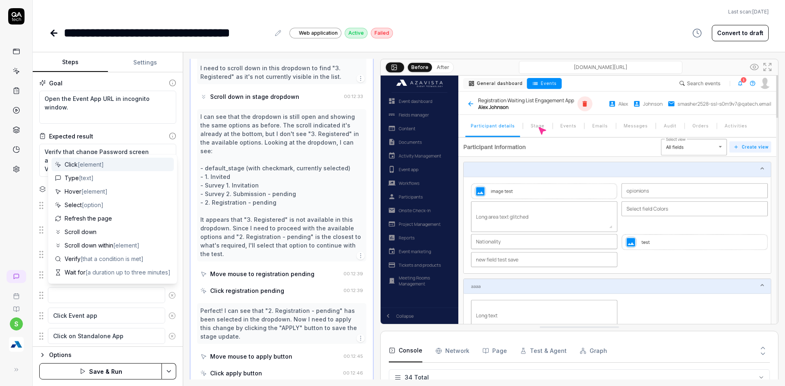
type textarea "*"
type textarea "S"
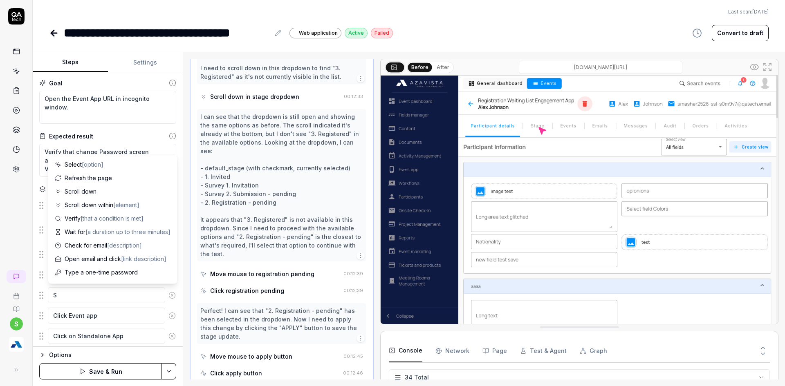
type textarea "*"
type textarea "Se"
type textarea "*"
type textarea "Sel"
type textarea "*"
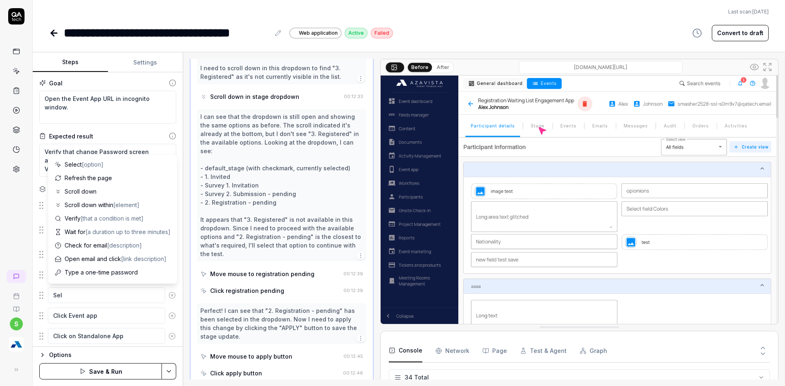
type textarea "Sele"
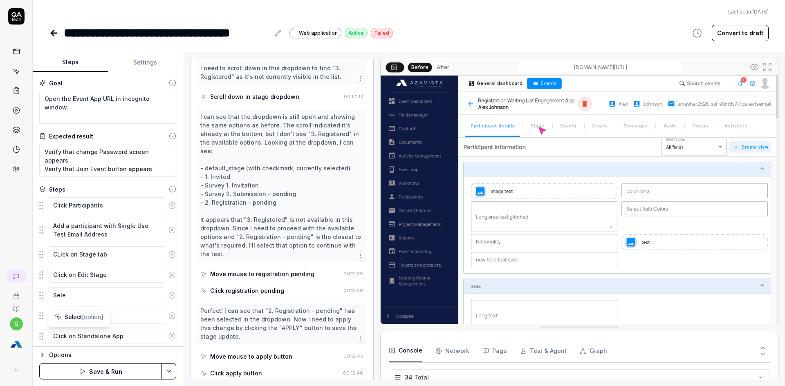
type textarea "*"
type textarea "Selec"
type textarea "*"
type textarea "Select"
type textarea "*"
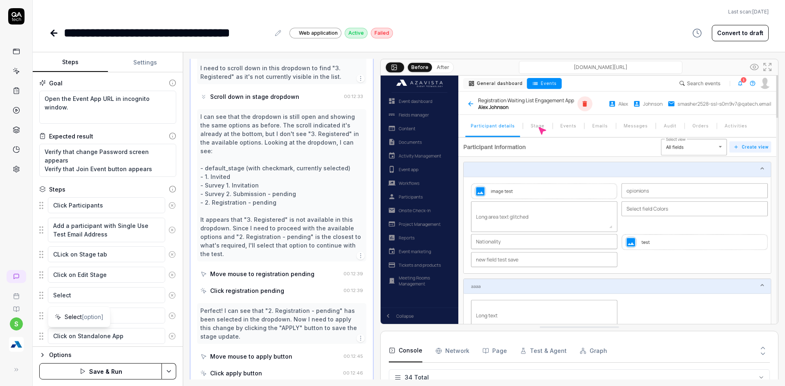
type textarea "Selec"
type textarea "*"
type textarea "Sele"
type textarea "*"
type textarea "Sel"
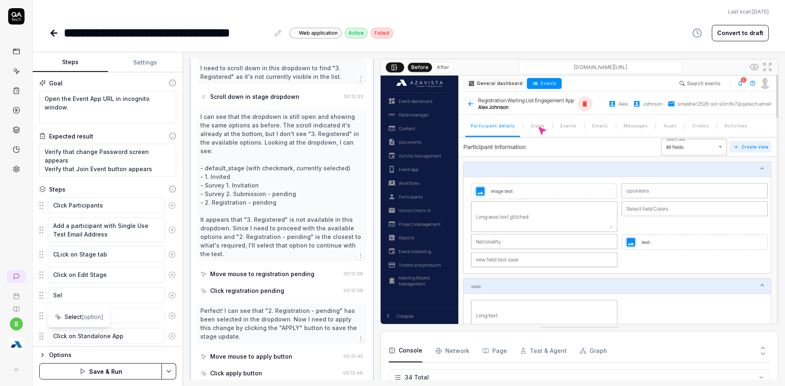
type textarea "*"
type textarea "Se"
type textarea "*"
type textarea "S"
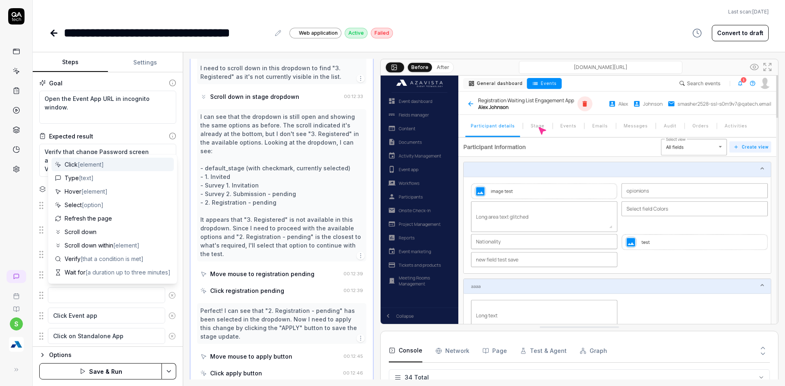
type textarea "*"
type textarea "S"
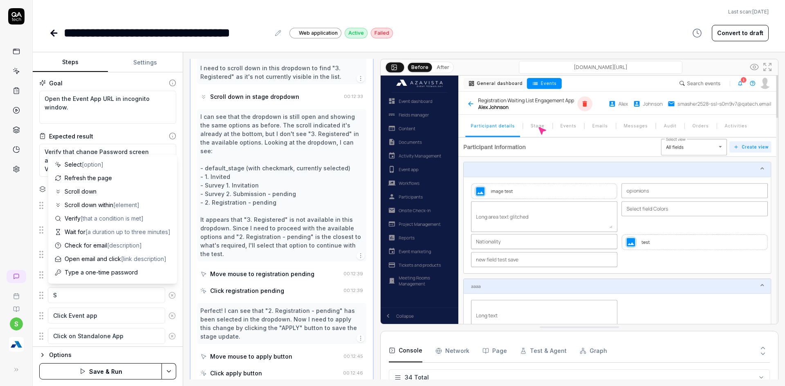
type textarea "*"
type textarea "Se"
type textarea "*"
type textarea "Sel"
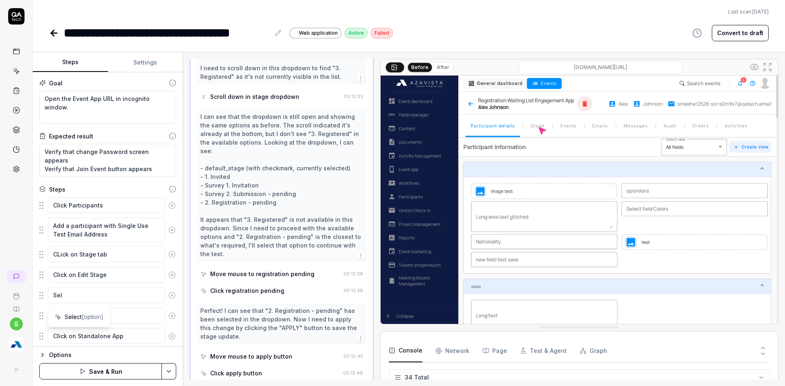
type textarea "*"
type textarea "Sele"
type textarea "*"
type textarea "Selec"
type textarea "*"
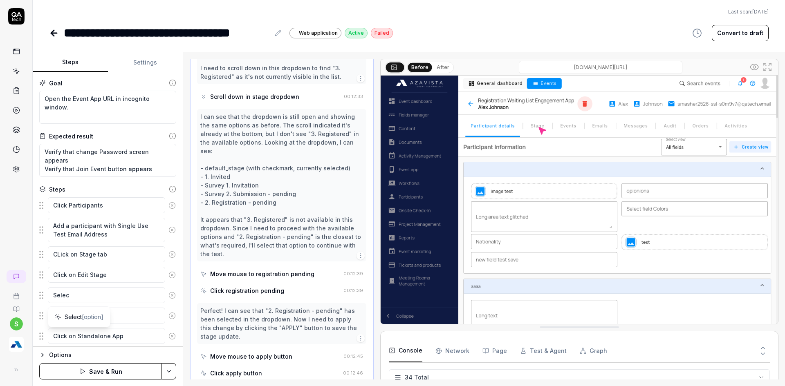
type textarea "Select"
type textarea "*"
type textarea "Select"
type textarea "*"
type textarea "Select s"
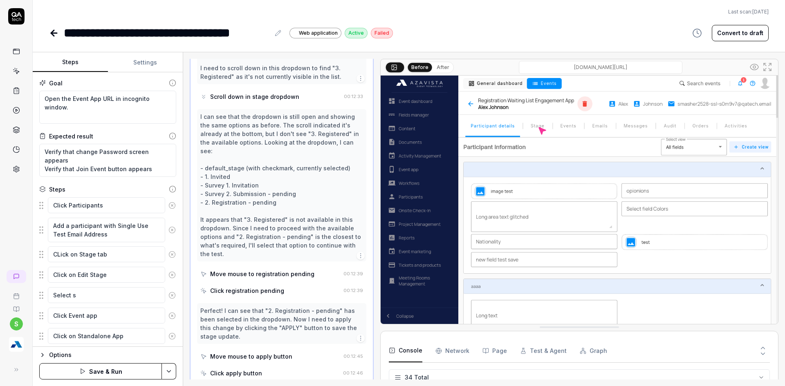
type textarea "*"
type textarea "Select st"
type textarea "*"
type textarea "Select stag"
type textarea "*"
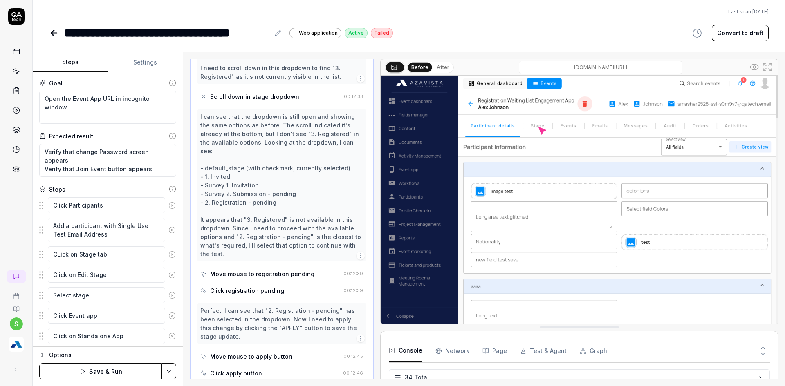
type textarea "Select stage"
type textarea "*"
type textarea "Select stage a"
type textarea "*"
type textarea "Select stage as"
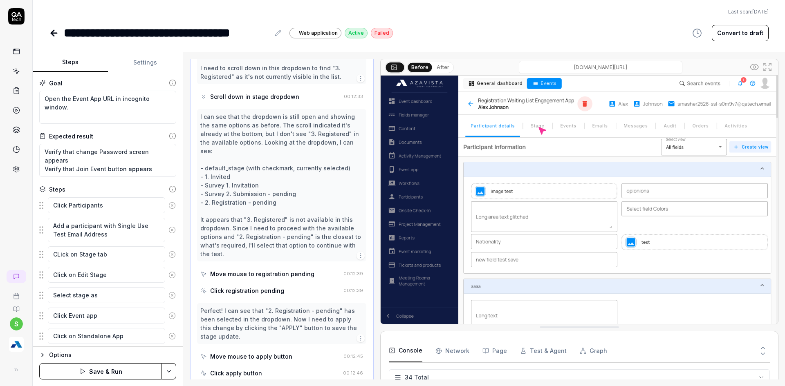
type textarea "*"
type textarea "Select stage as"
type textarea "*"
type textarea "Select stage as ""
type textarea "*"
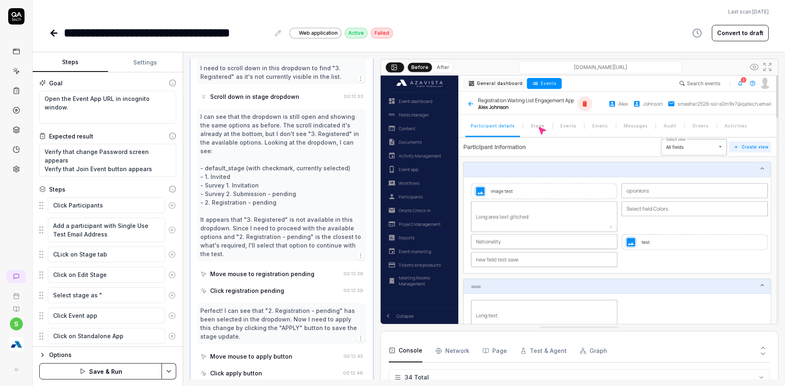
type textarea "Select stage as """
type textarea "*"
type textarea "Select stage as "3""
type textarea "*"
type textarea "Select stage as "3.""
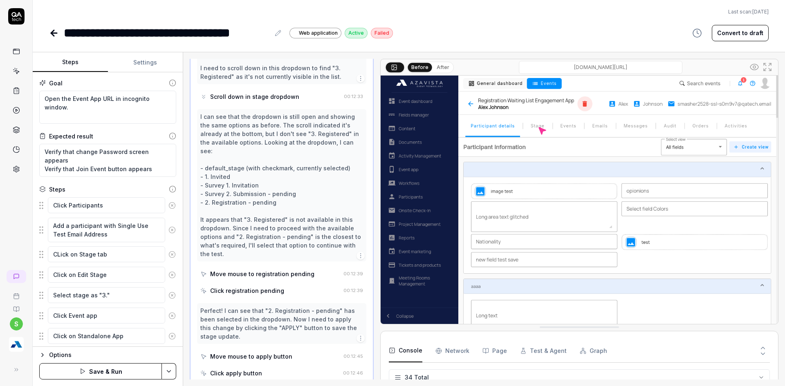
type textarea "*"
type textarea "Select stage as "3. ""
type textarea "*"
type textarea "Select stage as "3. R""
type textarea "*"
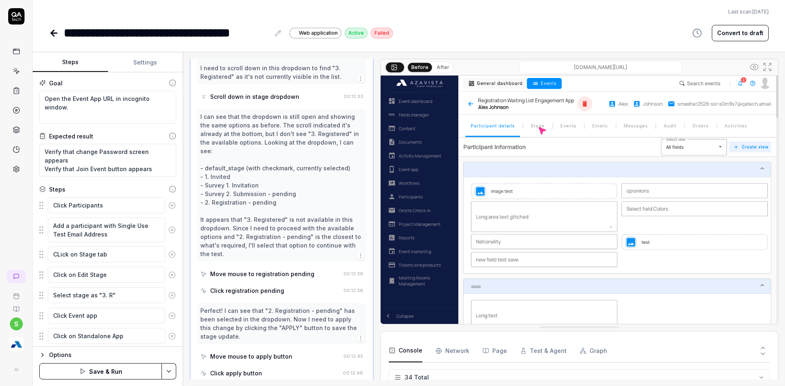
type textarea "Select stage as "3. Re""
type textarea "*"
type textarea "Select stage as "3. Reg""
type textarea "*"
type textarea "Select stage as "3. Regs""
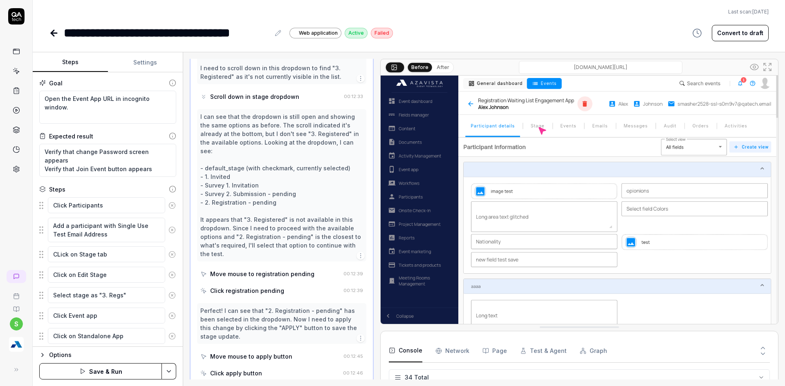
type textarea "*"
type textarea "Select stage as "3. Reg""
type textarea "*"
type textarea "Select stage as "3. Regis""
type textarea "*"
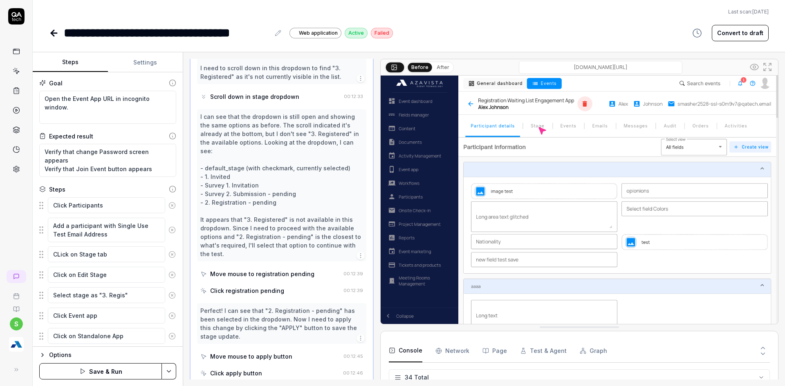
type textarea "Select stage as "3. Regist""
type textarea "*"
type textarea "Select stage as "3. Registe""
type textarea "*"
type textarea "Select stage as "3. Register""
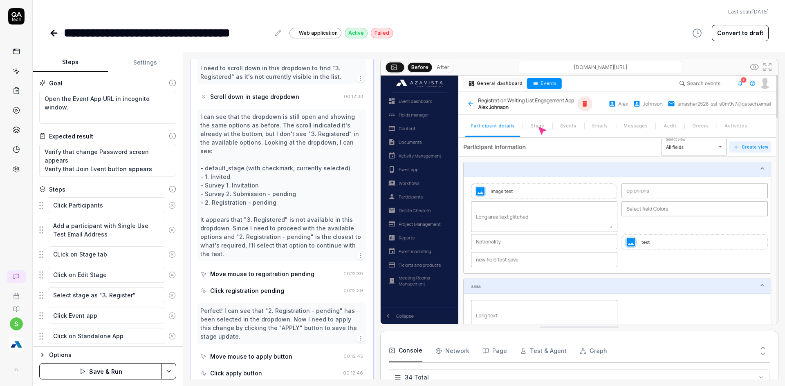
type textarea "*"
type textarea "Select stage as "3. Registere""
type textarea "*"
type textarea "Select stage as "3. Registered""
click at [171, 368] on html "**********" at bounding box center [392, 198] width 785 height 396
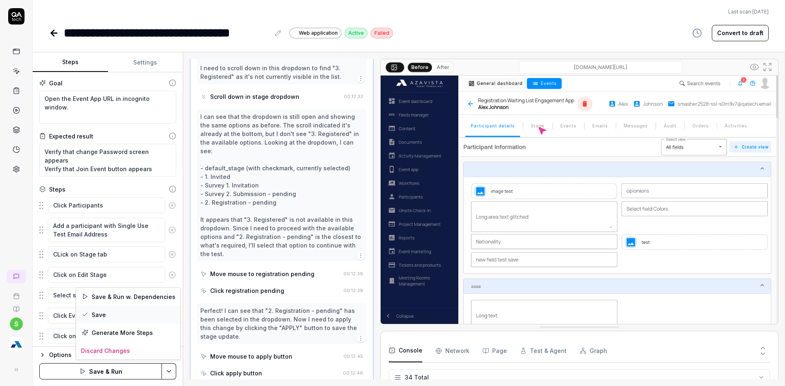
click at [105, 314] on div "Save" at bounding box center [128, 315] width 104 height 18
click at [170, 373] on html "**********" at bounding box center [392, 198] width 785 height 396
click at [132, 333] on div "Run w. Dependencies" at bounding box center [138, 333] width 83 height 18
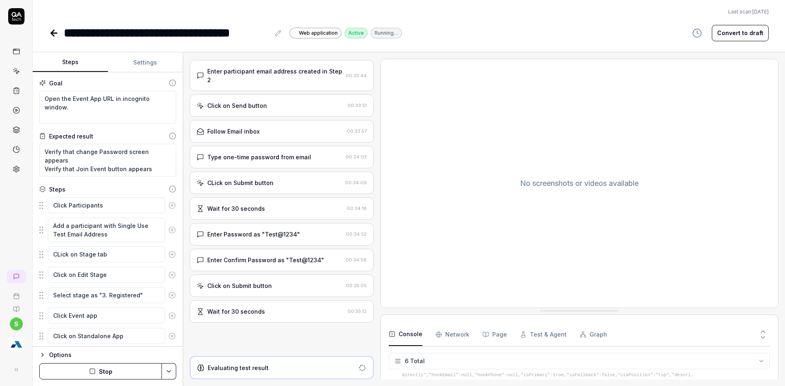
scroll to position [273, 0]
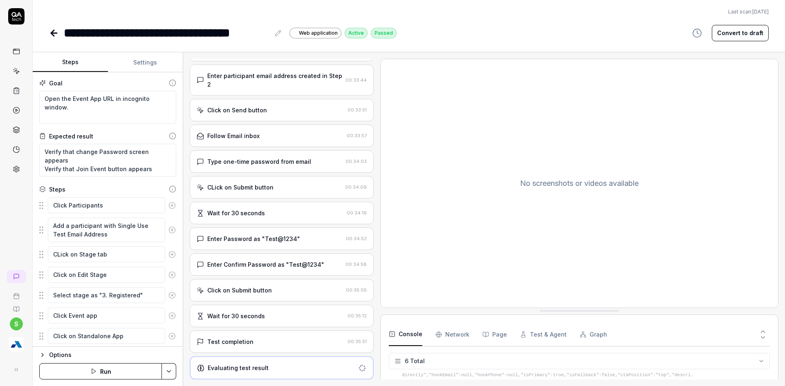
click at [238, 346] on div "Test completion" at bounding box center [230, 342] width 46 height 9
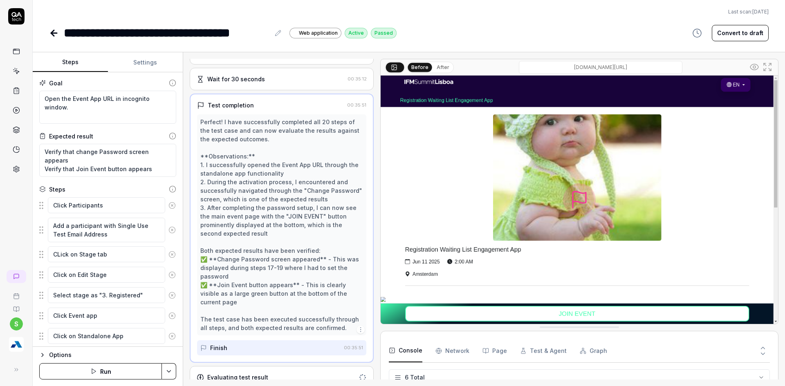
scroll to position [519, 0]
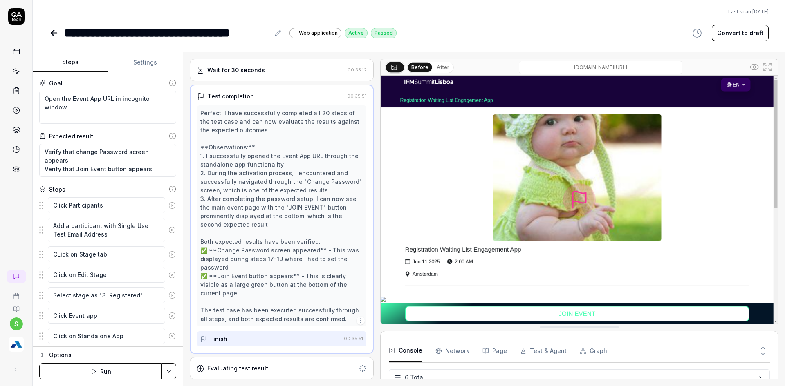
click at [243, 368] on div "Evaluating test result" at bounding box center [237, 368] width 61 height 9
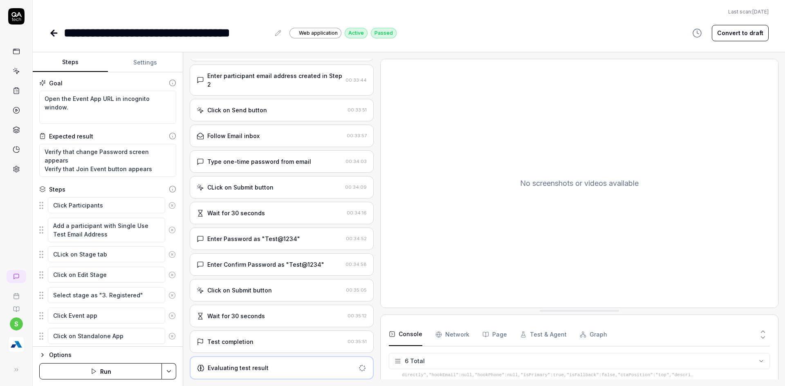
scroll to position [273, 0]
click at [18, 72] on icon at bounding box center [17, 72] width 4 height 4
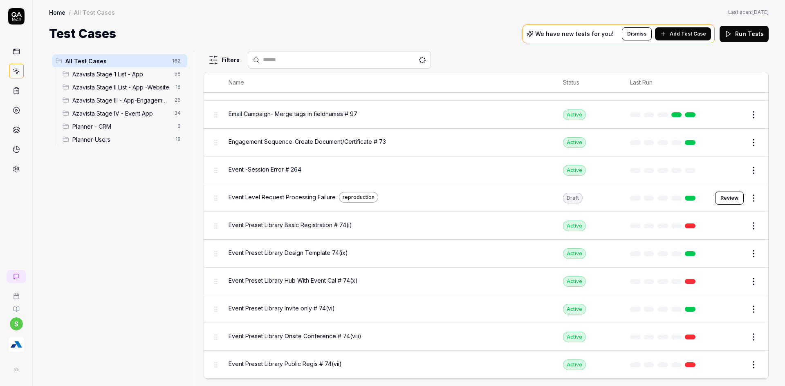
scroll to position [491, 0]
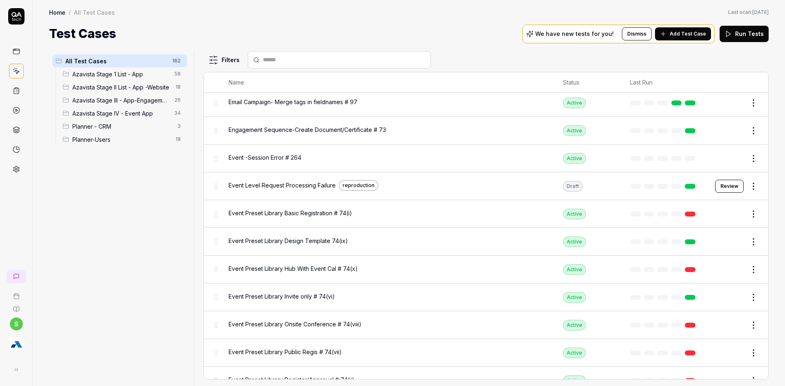
click at [117, 111] on span "Azavista Stage IV - Event App" at bounding box center [120, 113] width 97 height 9
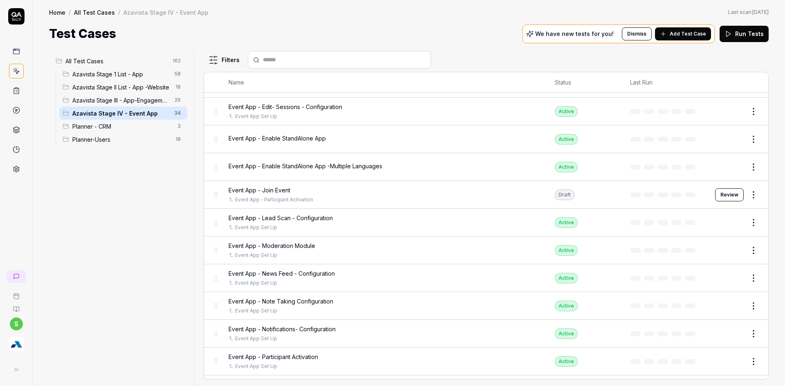
scroll to position [204, 0]
click at [605, 191] on td "Draft" at bounding box center [584, 195] width 75 height 28
click at [541, 196] on td "Event App - Join Event Event App - Participant Activation" at bounding box center [383, 195] width 326 height 28
click at [543, 196] on td "Event App - Join Event Event App - Participant Activation" at bounding box center [383, 195] width 326 height 28
drag, startPoint x: 543, startPoint y: 196, endPoint x: 550, endPoint y: 195, distance: 7.9
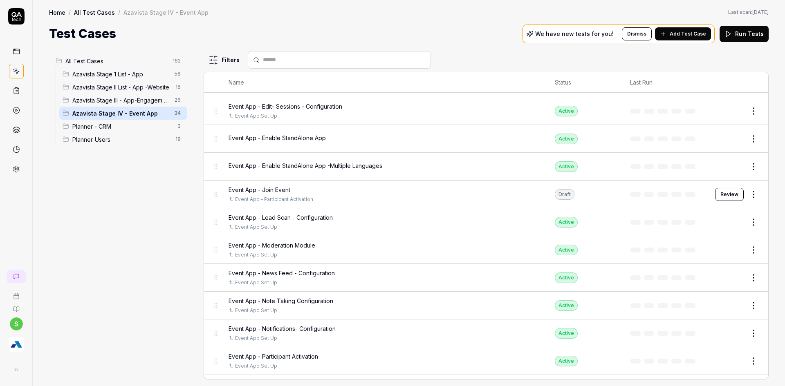
click at [544, 196] on tr "Event App - Join Event Event App - Participant Activation Draft Review" at bounding box center [486, 195] width 564 height 28
click at [725, 196] on button "Review" at bounding box center [729, 194] width 29 height 13
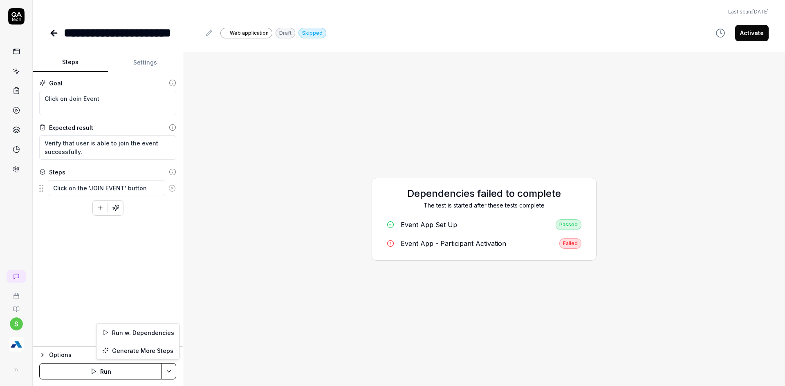
click at [172, 369] on html "**********" at bounding box center [392, 198] width 785 height 396
click at [159, 335] on div "Run w. Dependencies" at bounding box center [138, 333] width 83 height 18
click at [79, 10] on div "Last scan: Jun 4 2025" at bounding box center [409, 11] width 720 height 7
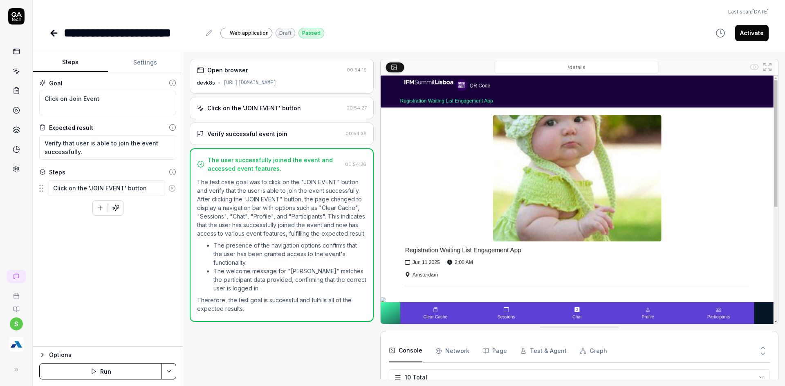
type textarea "*"
click at [754, 38] on button "Activate" at bounding box center [752, 33] width 34 height 16
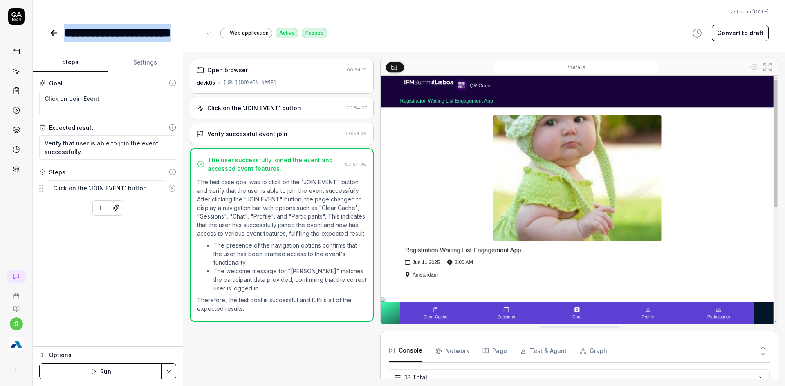
drag, startPoint x: 200, startPoint y: 30, endPoint x: 64, endPoint y: 30, distance: 135.4
click at [64, 30] on div "**********" at bounding box center [132, 33] width 137 height 18
copy div "**********"
type textarea "*"
